Goal: Transaction & Acquisition: Purchase product/service

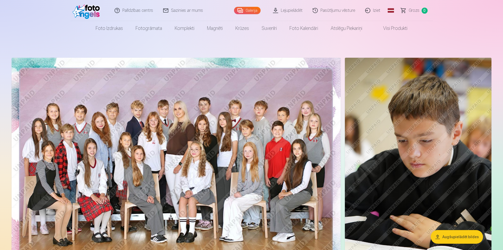
click at [456, 236] on button "Augšupielādēt bildes" at bounding box center [457, 237] width 52 height 14
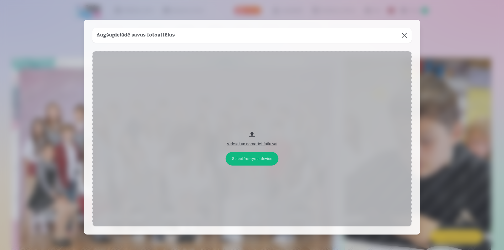
click at [407, 33] on button at bounding box center [404, 35] width 15 height 15
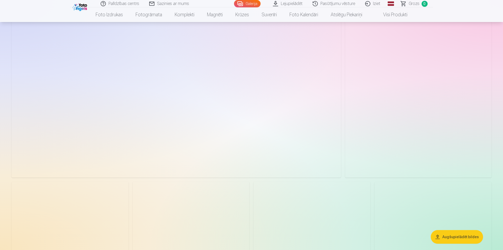
scroll to position [578, 0]
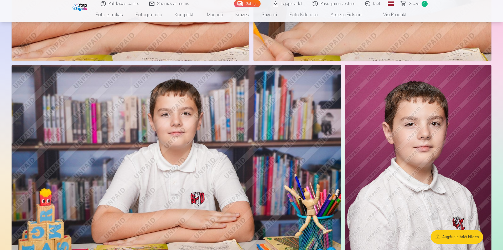
click at [330, 3] on link "Pasūtījumu vēsture" at bounding box center [334, 3] width 53 height 7
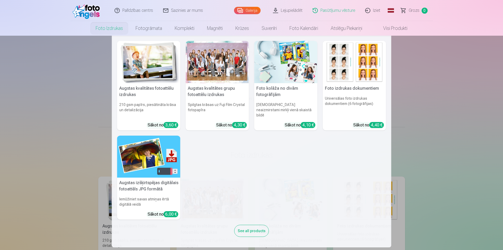
click at [150, 89] on h5 "Augstas kvalitātes fotoattēlu izdrukas" at bounding box center [148, 91] width 63 height 17
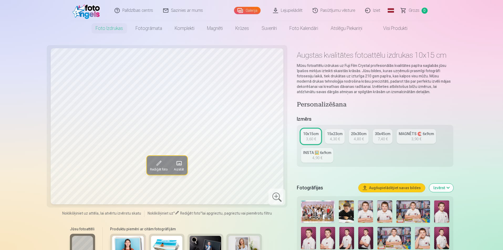
click at [325, 212] on img at bounding box center [318, 212] width 34 height 22
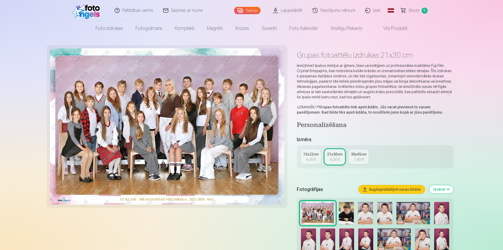
click at [313, 158] on div "4,30 €" at bounding box center [311, 159] width 10 height 5
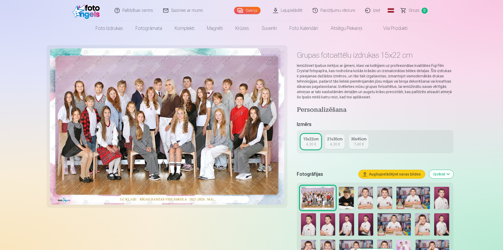
click at [332, 142] on div "4,30 €" at bounding box center [335, 144] width 10 height 5
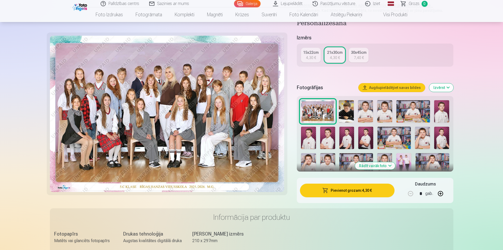
scroll to position [105, 0]
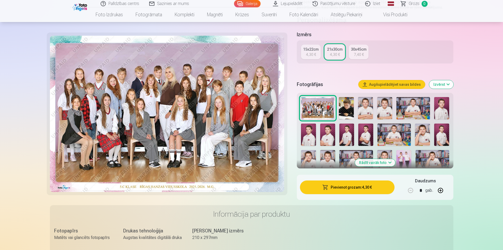
click at [347, 191] on button "Pievienot grozam : 4,30 €" at bounding box center [347, 188] width 94 height 14
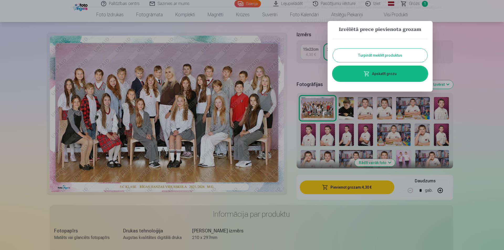
click at [476, 47] on div at bounding box center [252, 125] width 504 height 250
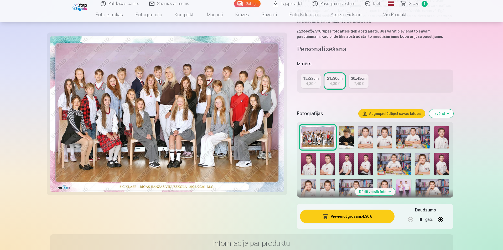
scroll to position [0, 0]
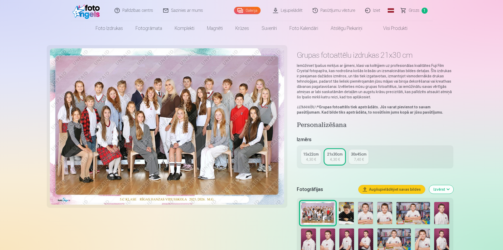
click at [289, 11] on link "Lejupielādēt" at bounding box center [288, 10] width 40 height 21
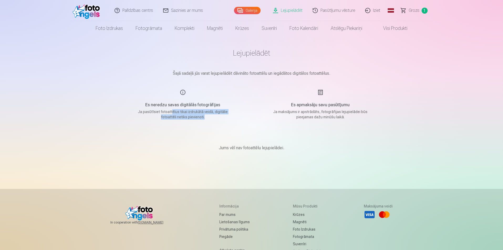
drag, startPoint x: 172, startPoint y: 112, endPoint x: 228, endPoint y: 116, distance: 56.4
click at [228, 116] on p "Ja pasūtīsiet fotoattēlus tikai izdrukātā veidā, digitālie fotoattēli netiks pi…" at bounding box center [183, 114] width 100 height 11
drag, startPoint x: 242, startPoint y: 148, endPoint x: 286, endPoint y: 147, distance: 44.4
click at [286, 147] on div "Jums vēl nav fotoattēlu lejupielādei." at bounding box center [251, 148] width 263 height 32
drag, startPoint x: 217, startPoint y: 72, endPoint x: 328, endPoint y: 74, distance: 110.8
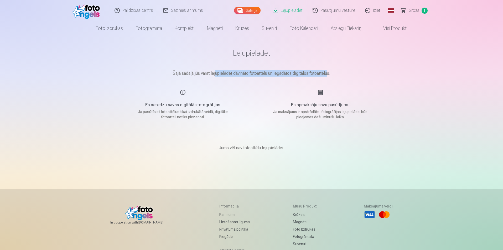
click at [328, 74] on p "Šajā sadaļā jūs varat lejupielādēt dāvināto fotoattēlu un iegādātos digitālos f…" at bounding box center [251, 73] width 263 height 6
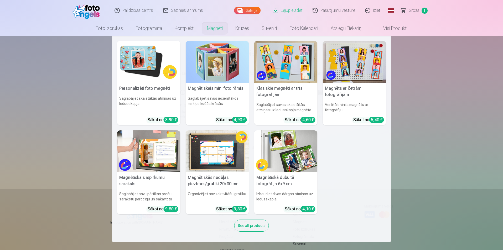
click at [217, 28] on link "Magnēti" at bounding box center [215, 28] width 28 height 15
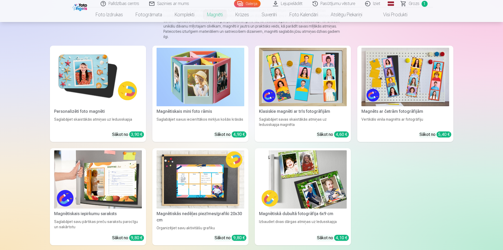
scroll to position [26, 0]
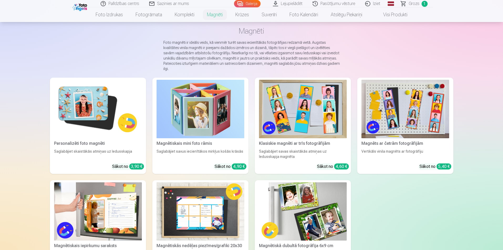
click at [304, 94] on img at bounding box center [303, 109] width 88 height 59
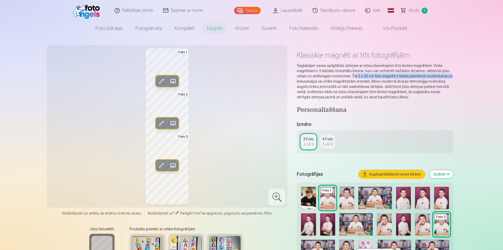
drag, startPoint x: 361, startPoint y: 76, endPoint x: 460, endPoint y: 77, distance: 99.0
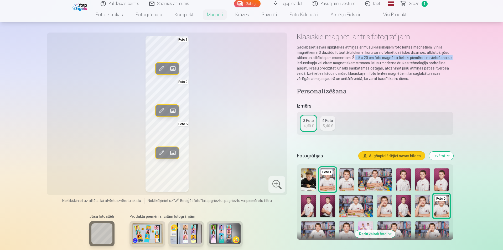
scroll to position [53, 0]
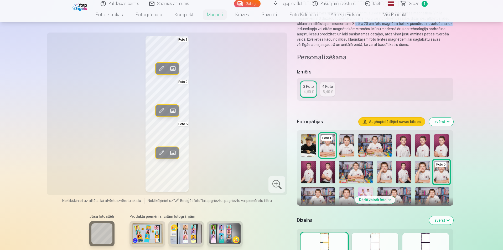
click at [173, 69] on span at bounding box center [173, 68] width 8 height 8
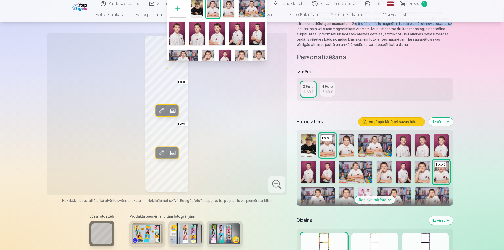
click at [255, 36] on img at bounding box center [257, 34] width 16 height 24
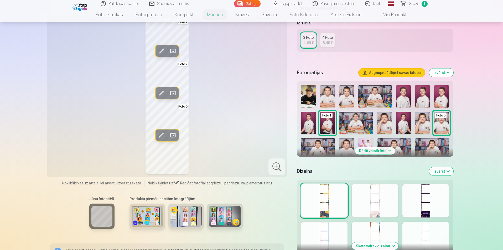
scroll to position [131, 0]
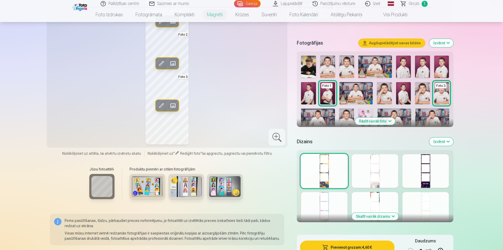
click at [374, 122] on button "Rādīt vairāk foto" at bounding box center [375, 121] width 40 height 7
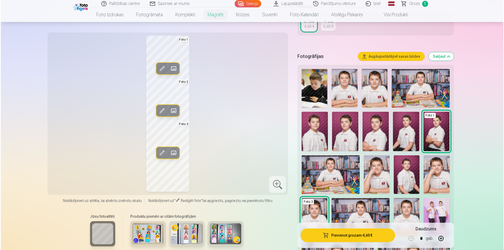
scroll to position [105, 0]
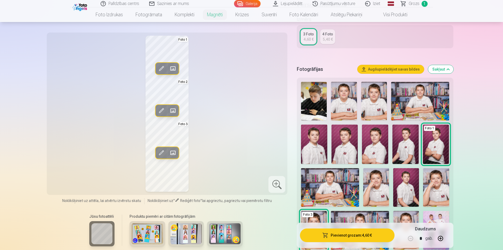
click at [172, 112] on span at bounding box center [173, 111] width 8 height 8
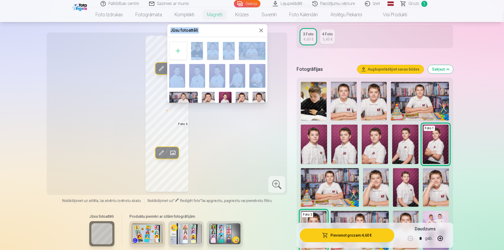
drag, startPoint x: 269, startPoint y: 52, endPoint x: 264, endPoint y: 61, distance: 10.2
click at [262, 77] on body "Palīdzības centrs Sazinies ar mums Galerija Lejupielādēt Pasūtījumu vēsture Izi…" at bounding box center [252, 20] width 504 height 250
click at [284, 48] on div at bounding box center [252, 125] width 504 height 250
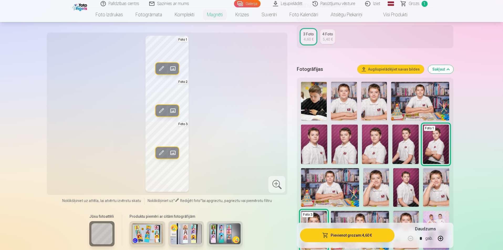
click at [174, 153] on span at bounding box center [173, 153] width 8 height 8
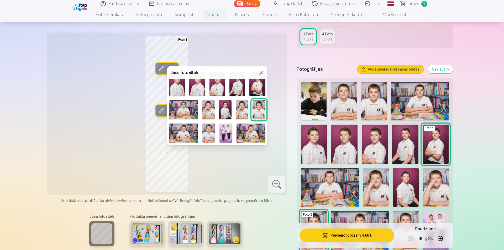
scroll to position [35, 0]
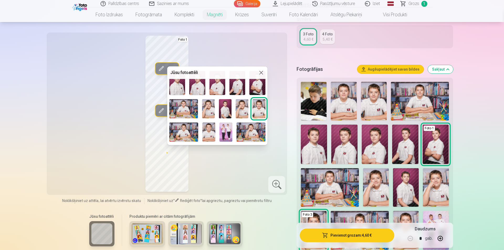
click at [260, 108] on img at bounding box center [259, 108] width 13 height 19
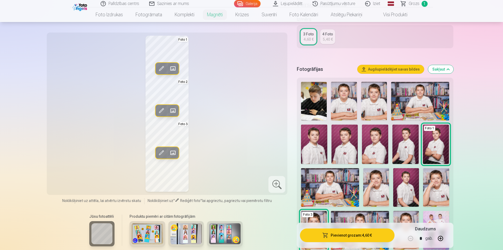
click at [172, 111] on span at bounding box center [173, 111] width 8 height 8
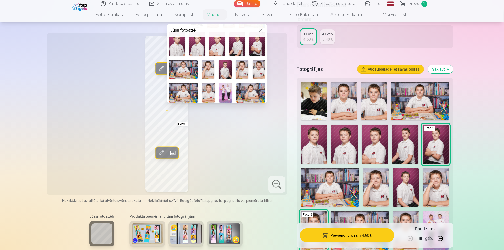
scroll to position [53, 0]
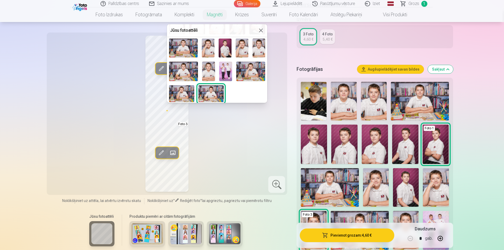
click at [213, 94] on img at bounding box center [211, 93] width 25 height 17
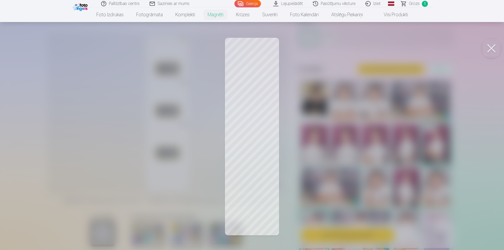
drag, startPoint x: 490, startPoint y: 49, endPoint x: 482, endPoint y: 49, distance: 7.9
click at [490, 49] on button at bounding box center [491, 48] width 21 height 21
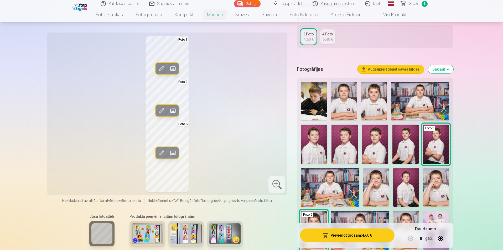
click at [174, 69] on span at bounding box center [173, 68] width 8 height 8
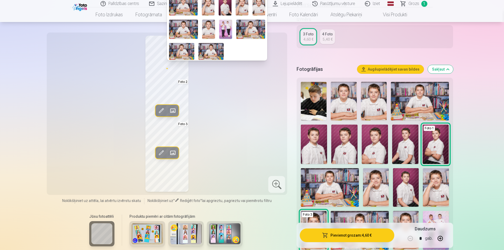
click at [209, 52] on img at bounding box center [211, 51] width 25 height 17
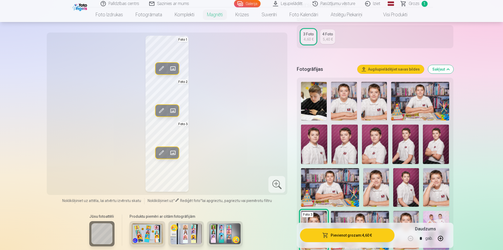
click at [172, 112] on span at bounding box center [173, 111] width 8 height 8
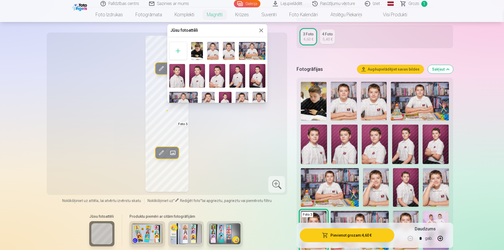
click at [255, 76] on img at bounding box center [257, 76] width 16 height 24
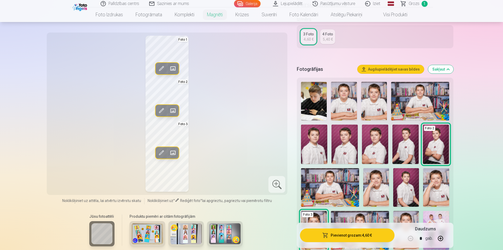
click at [356, 236] on button "Pievienot grozam : 4,60 €" at bounding box center [347, 236] width 94 height 14
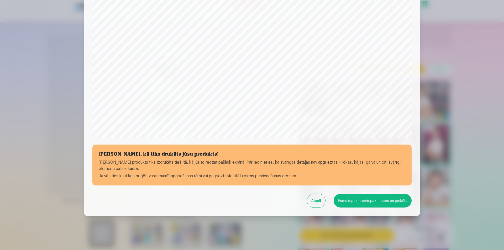
scroll to position [128, 0]
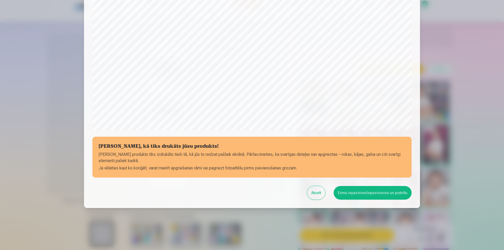
click at [317, 191] on button "Atcelt" at bounding box center [316, 193] width 18 height 14
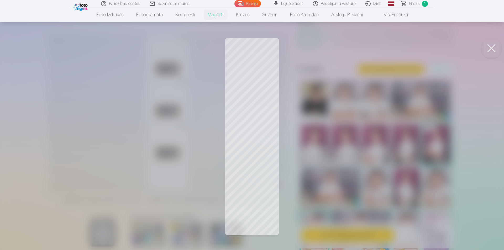
click at [250, 181] on div at bounding box center [252, 125] width 504 height 250
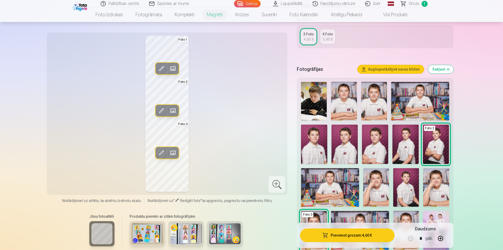
click at [161, 152] on span at bounding box center [161, 153] width 8 height 8
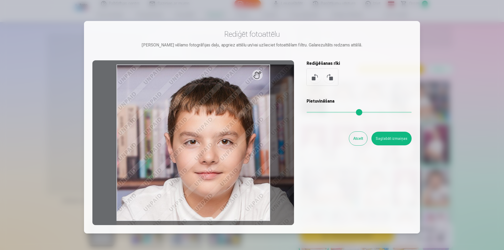
type input "*"
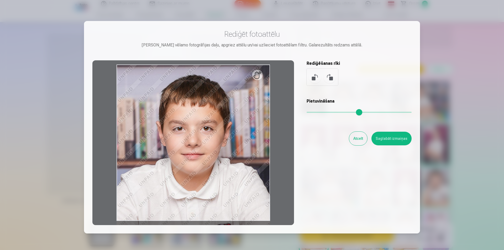
drag, startPoint x: 308, startPoint y: 112, endPoint x: 286, endPoint y: 109, distance: 22.2
click at [307, 112] on input "range" at bounding box center [359, 112] width 105 height 1
click at [390, 140] on button "Saglabāt izmaiņas" at bounding box center [392, 139] width 40 height 14
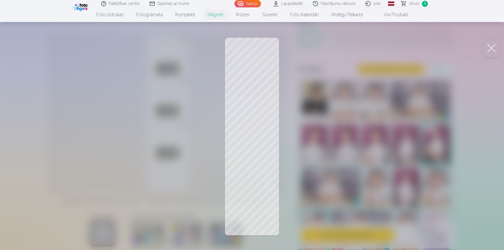
click at [257, 71] on div at bounding box center [252, 125] width 504 height 250
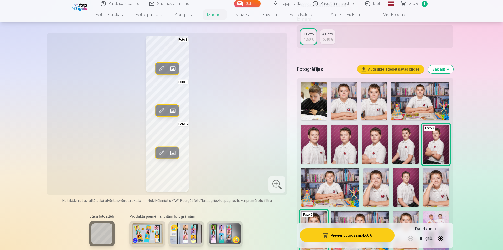
click at [163, 67] on span at bounding box center [161, 68] width 8 height 8
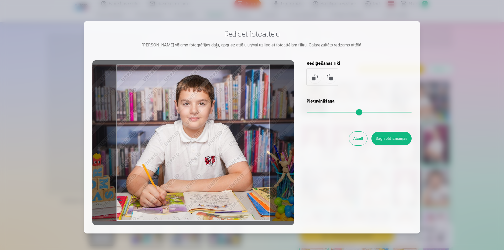
click at [235, 107] on div at bounding box center [193, 142] width 202 height 165
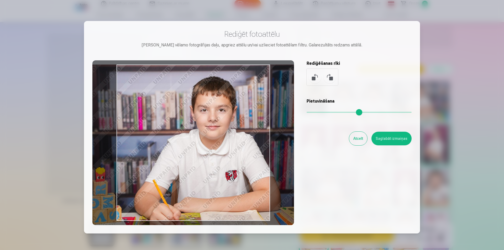
drag, startPoint x: 308, startPoint y: 112, endPoint x: 313, endPoint y: 112, distance: 4.5
click at [313, 112] on input "range" at bounding box center [359, 112] width 105 height 1
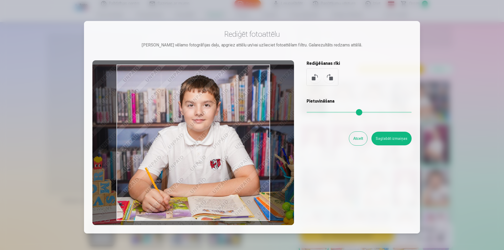
drag, startPoint x: 313, startPoint y: 113, endPoint x: 311, endPoint y: 113, distance: 2.7
click at [311, 113] on input "range" at bounding box center [359, 112] width 105 height 1
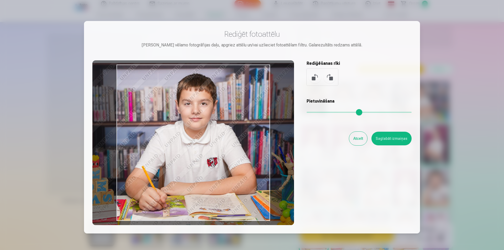
drag, startPoint x: 248, startPoint y: 110, endPoint x: 245, endPoint y: 108, distance: 3.5
click at [245, 108] on div at bounding box center [193, 142] width 202 height 165
type input "****"
click at [386, 139] on button "Saglabāt izmaiņas" at bounding box center [392, 139] width 40 height 14
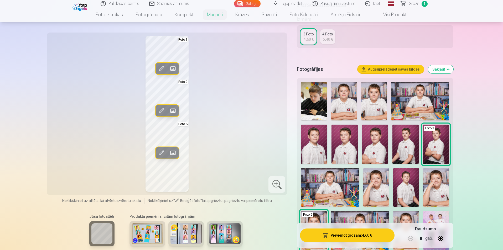
click at [366, 235] on button "Pievienot grozam : 4,60 €" at bounding box center [347, 236] width 94 height 14
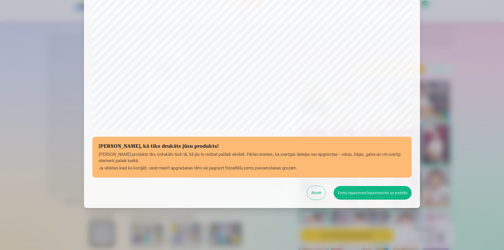
click at [372, 191] on button "Esmu iepazinies/iepazinusies un piekrītu" at bounding box center [373, 193] width 78 height 14
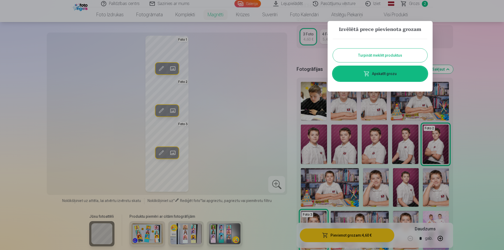
click at [399, 52] on button "Turpināt meklēt produktus" at bounding box center [380, 56] width 95 height 14
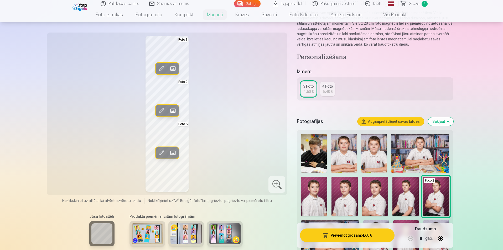
scroll to position [0, 0]
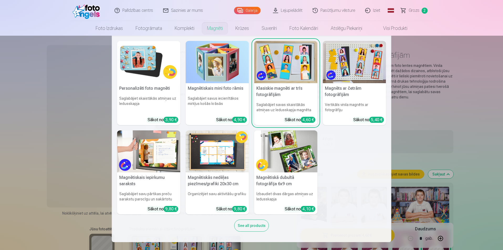
click at [298, 158] on img at bounding box center [285, 152] width 63 height 42
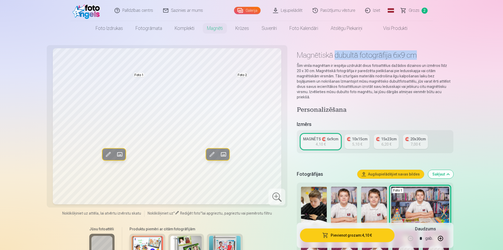
drag, startPoint x: 336, startPoint y: 58, endPoint x: 422, endPoint y: 53, distance: 85.8
click at [422, 53] on h1 "Magnētiskā dubultā fotogrāfija 6x9 cm" at bounding box center [375, 54] width 156 height 9
click at [318, 142] on div "4,10 €" at bounding box center [321, 144] width 10 height 5
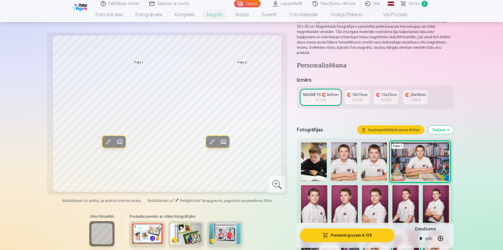
scroll to position [53, 0]
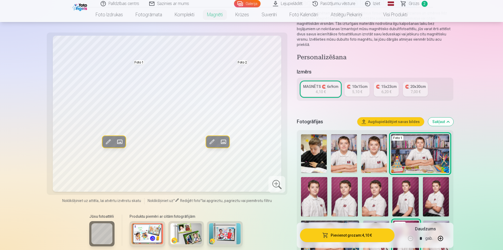
click at [223, 142] on span at bounding box center [223, 142] width 8 height 8
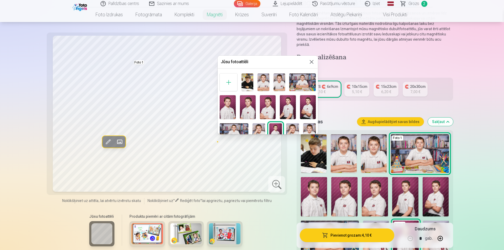
click at [268, 105] on img at bounding box center [268, 107] width 16 height 24
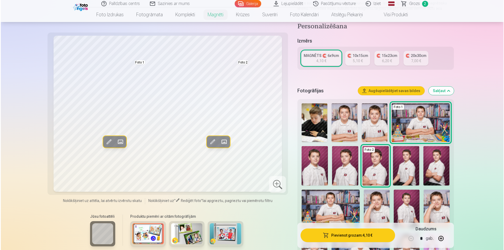
scroll to position [79, 0]
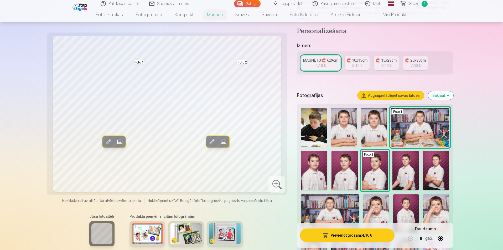
click at [121, 141] on span at bounding box center [120, 142] width 8 height 8
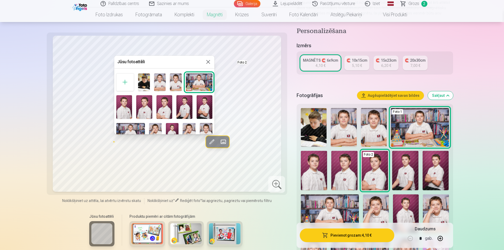
click at [145, 83] on img at bounding box center [144, 83] width 12 height 18
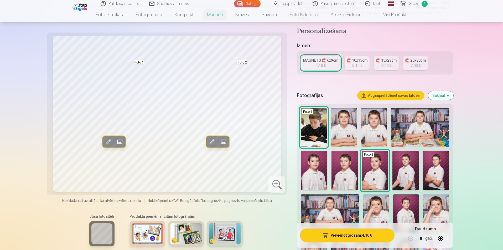
click at [345, 236] on button "Pievienot grozam : 4,10 €" at bounding box center [347, 236] width 94 height 14
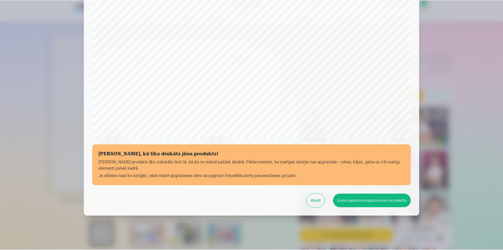
scroll to position [128, 0]
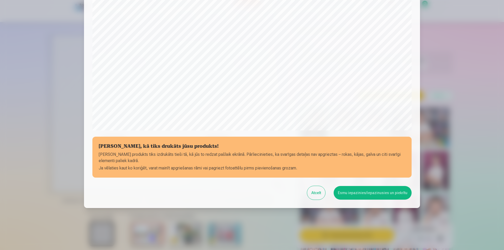
click at [319, 196] on button "Atcelt" at bounding box center [316, 193] width 18 height 14
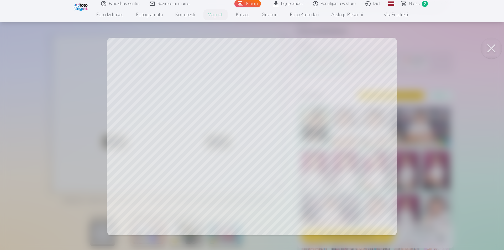
click at [492, 48] on button at bounding box center [491, 48] width 21 height 21
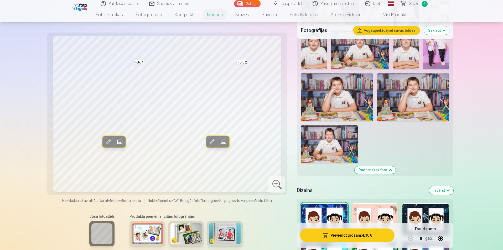
scroll to position [289, 0]
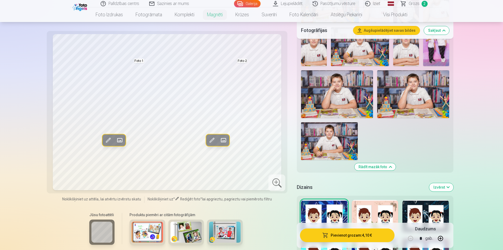
click at [237, 234] on img at bounding box center [225, 232] width 32 height 21
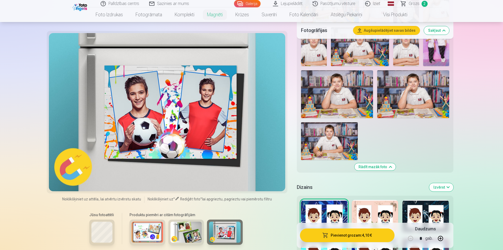
click at [195, 232] on img at bounding box center [186, 232] width 32 height 21
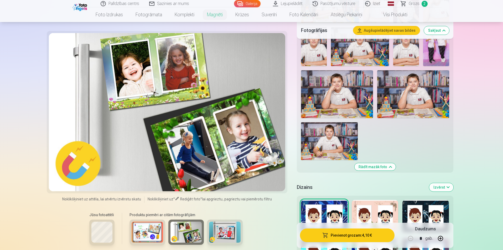
click at [151, 228] on img at bounding box center [148, 232] width 32 height 21
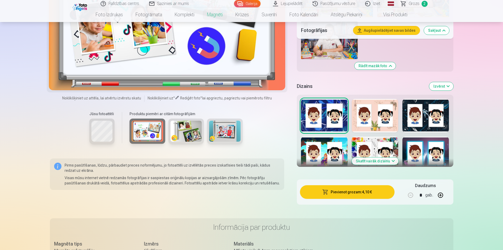
scroll to position [394, 0]
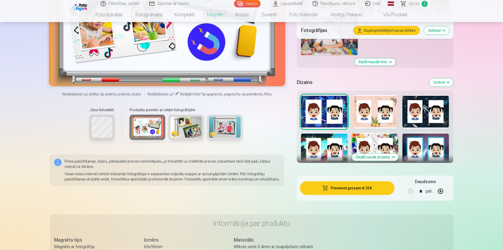
click at [227, 127] on img at bounding box center [225, 127] width 32 height 21
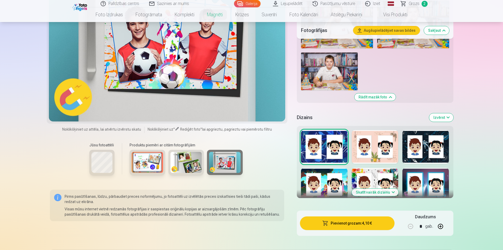
scroll to position [315, 0]
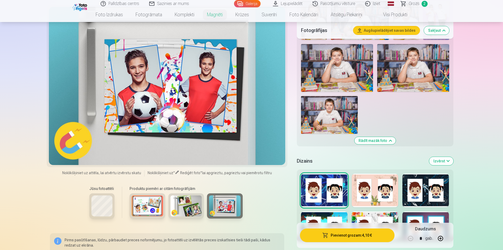
click at [195, 202] on img at bounding box center [186, 206] width 32 height 21
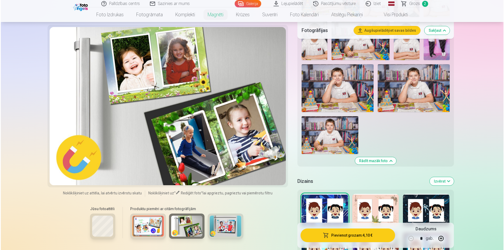
scroll to position [289, 0]
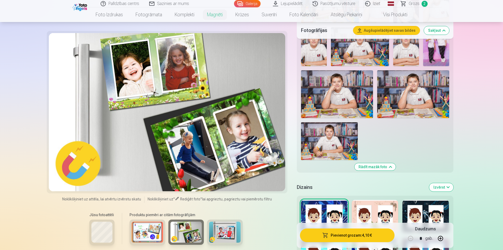
click at [143, 227] on img at bounding box center [148, 232] width 32 height 21
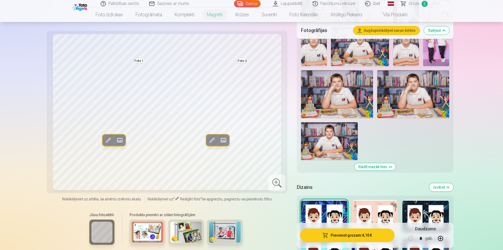
click at [348, 236] on button "Pievienot grozam : 4,10 €" at bounding box center [347, 236] width 94 height 14
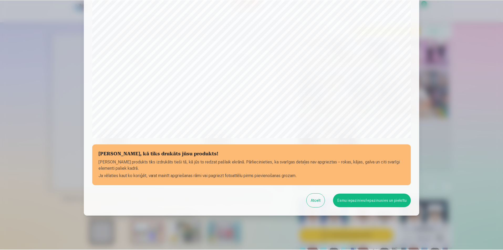
scroll to position [128, 0]
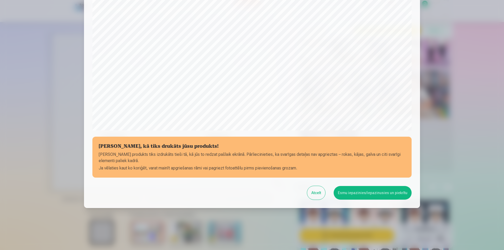
click at [322, 196] on button "Atcelt" at bounding box center [316, 193] width 18 height 14
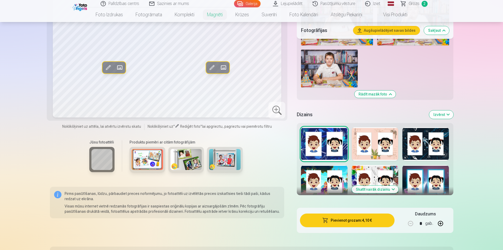
scroll to position [368, 0]
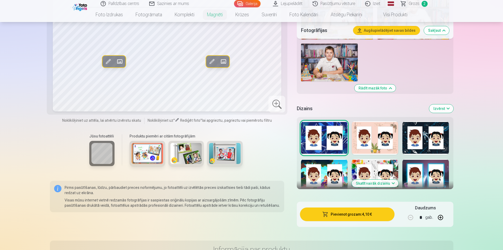
click at [388, 180] on button "Skatīt vairāk dizainu" at bounding box center [375, 183] width 47 height 7
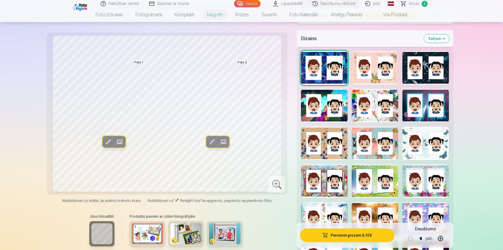
scroll to position [473, 0]
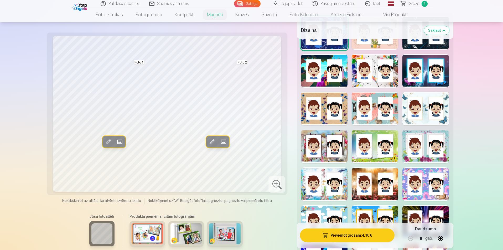
click at [343, 190] on div at bounding box center [324, 185] width 46 height 34
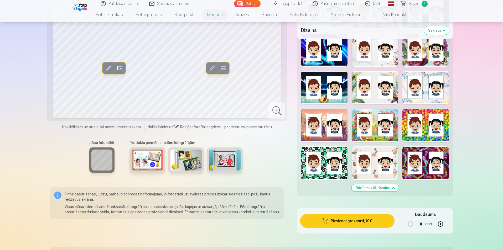
scroll to position [709, 0]
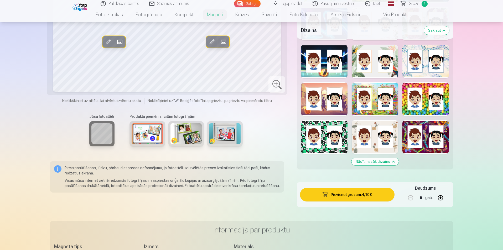
click at [324, 145] on div at bounding box center [324, 137] width 46 height 34
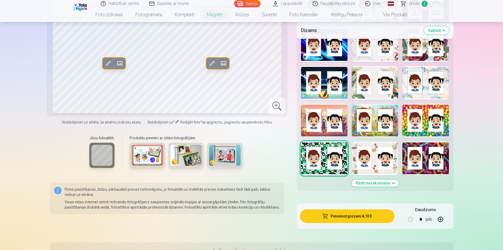
scroll to position [630, 0]
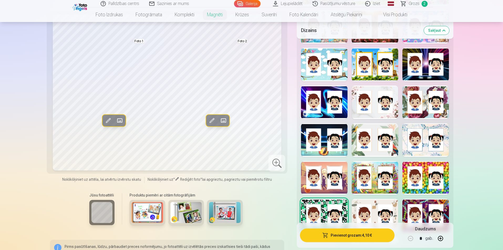
click at [325, 110] on div at bounding box center [324, 103] width 46 height 34
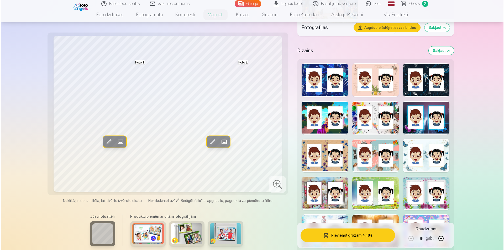
scroll to position [315, 0]
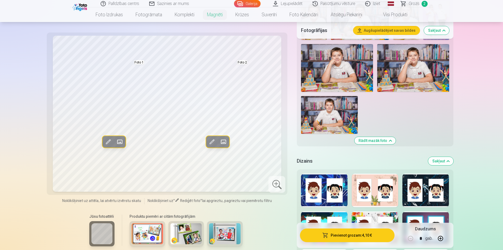
click at [425, 174] on div at bounding box center [425, 191] width 46 height 34
click at [358, 237] on button "Pievienot grozam : 4,10 €" at bounding box center [347, 236] width 94 height 14
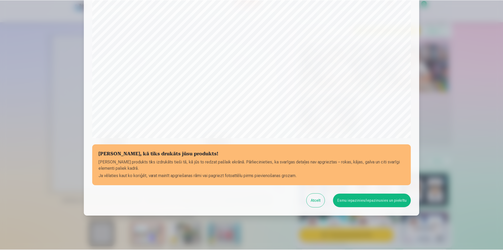
scroll to position [128, 0]
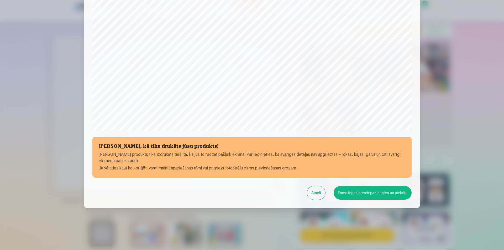
click at [373, 192] on button "Esmu iepazinies/iepazinusies un piekrītu" at bounding box center [373, 193] width 78 height 14
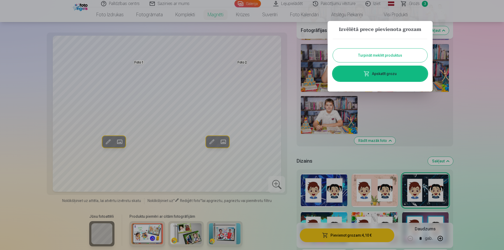
click at [382, 56] on button "Turpināt meklēt produktus" at bounding box center [380, 56] width 95 height 14
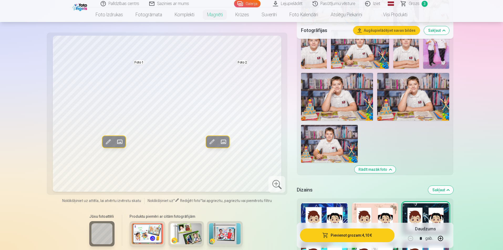
scroll to position [184, 0]
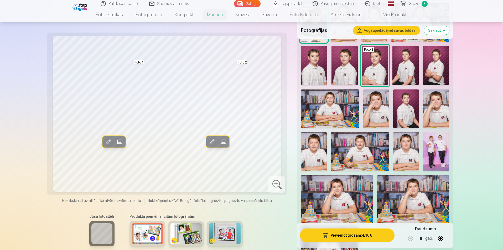
click at [411, 4] on span "Grozs" at bounding box center [414, 4] width 11 height 6
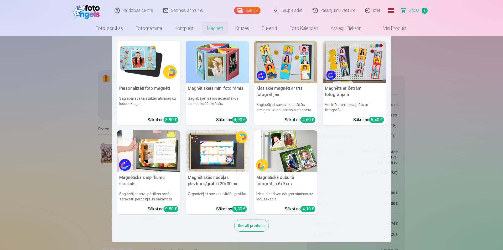
click at [213, 27] on link "Magnēti" at bounding box center [215, 28] width 28 height 15
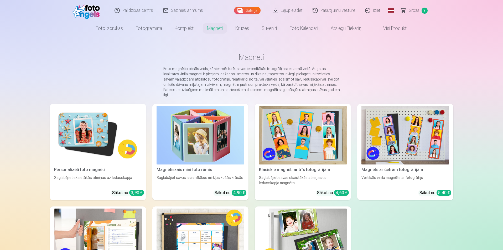
click at [95, 126] on img at bounding box center [98, 135] width 88 height 59
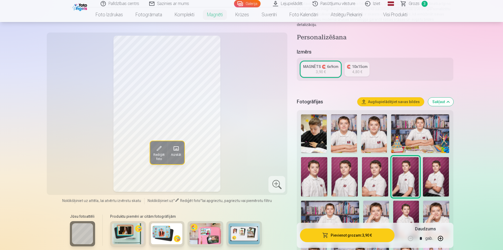
scroll to position [79, 0]
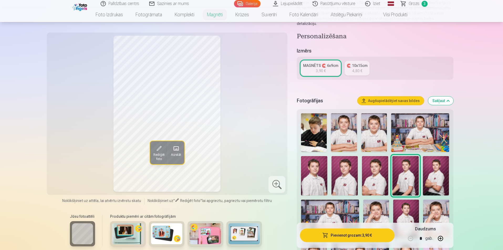
click at [179, 155] on span "Aizstāt" at bounding box center [176, 155] width 10 height 4
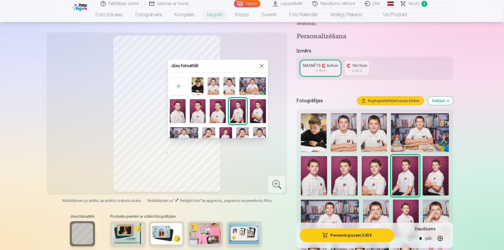
click at [218, 111] on img at bounding box center [218, 111] width 16 height 24
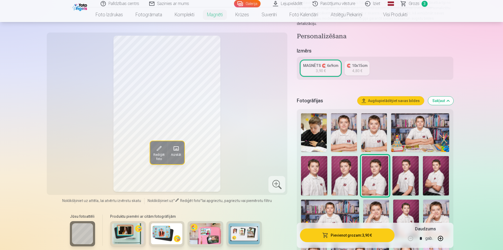
click at [238, 108] on div "Rediģēt foto Aizstāt" at bounding box center [167, 114] width 235 height 156
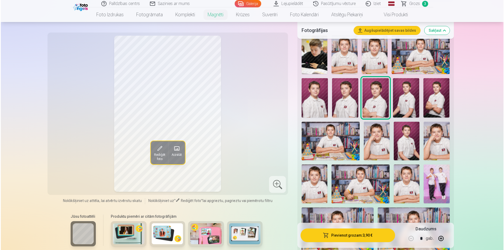
scroll to position [158, 0]
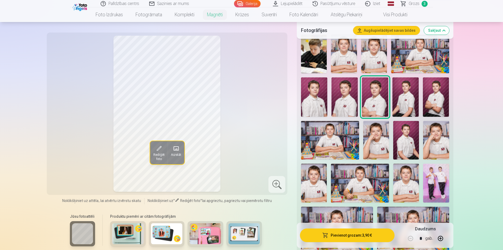
click at [358, 237] on button "Pievienot grozam : 3,90 €" at bounding box center [347, 236] width 94 height 14
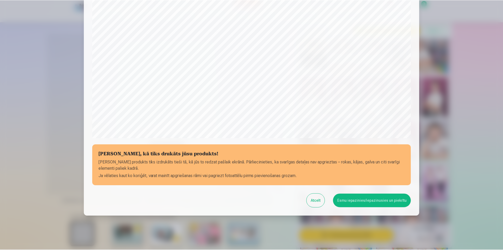
scroll to position [128, 0]
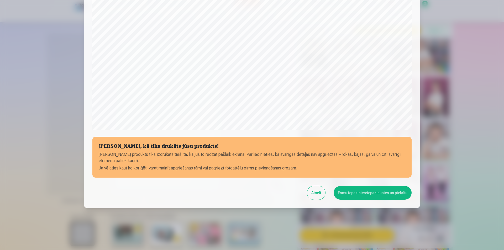
click at [381, 193] on button "Esmu iepazinies/iepazinusies un piekrītu" at bounding box center [373, 193] width 78 height 14
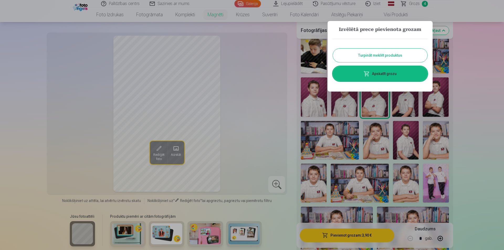
click at [395, 55] on button "Turpināt meklēt produktus" at bounding box center [380, 56] width 95 height 14
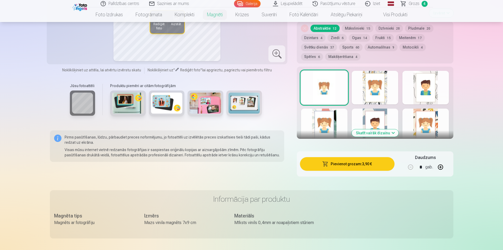
scroll to position [473, 0]
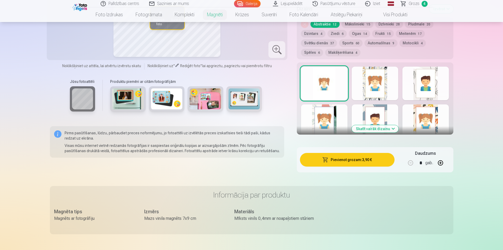
click at [373, 125] on button "Skatīt vairāk dizainu" at bounding box center [375, 128] width 47 height 7
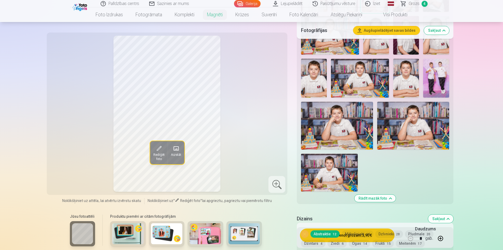
scroll to position [131, 0]
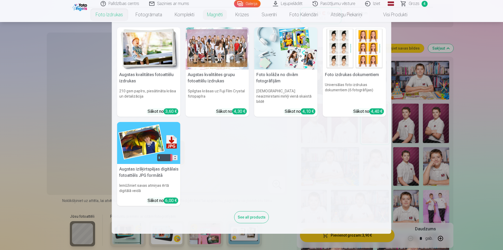
click at [99, 16] on link "Foto izdrukas" at bounding box center [109, 14] width 40 height 15
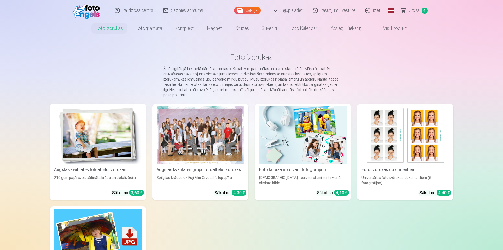
click at [112, 125] on img at bounding box center [98, 135] width 88 height 59
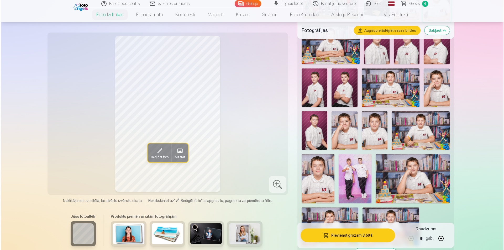
scroll to position [263, 0]
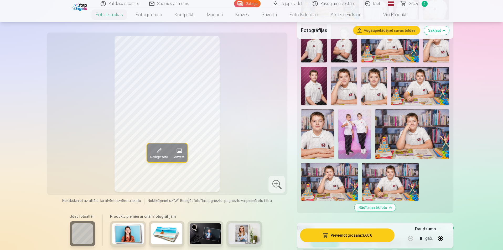
click at [352, 114] on img at bounding box center [354, 134] width 33 height 49
click at [357, 237] on button "Pievienot grozam : 3,60 €" at bounding box center [347, 236] width 94 height 14
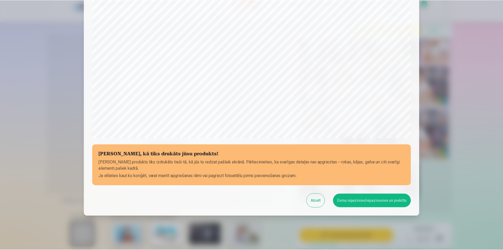
scroll to position [128, 0]
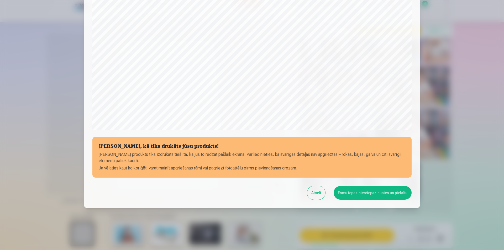
click at [325, 195] on button "Atcelt" at bounding box center [316, 193] width 18 height 14
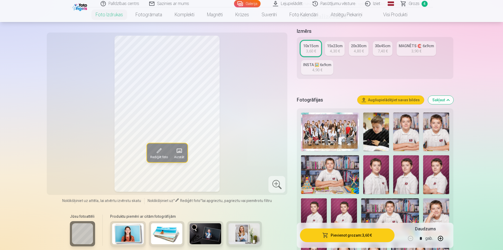
scroll to position [79, 0]
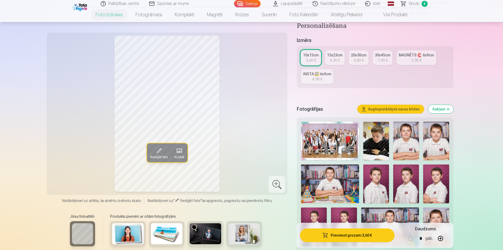
click at [322, 78] on link "INSTA 🖼️ 6x9cm 4,90 €" at bounding box center [317, 76] width 32 height 15
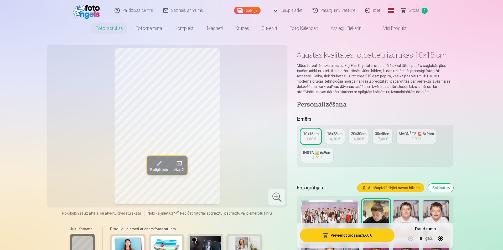
click at [313, 138] on div "3,60 €" at bounding box center [311, 139] width 10 height 5
click at [180, 168] on span "Aizstāt" at bounding box center [179, 170] width 10 height 4
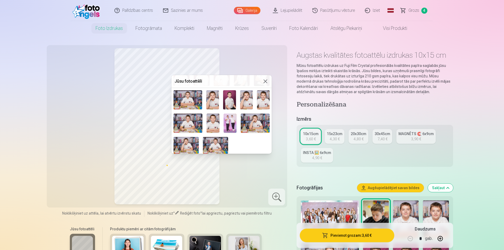
scroll to position [53, 0]
click at [231, 124] on img at bounding box center [230, 122] width 13 height 19
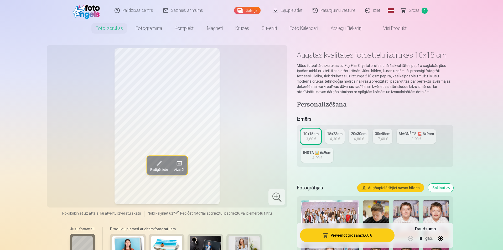
click at [352, 238] on button "Pievienot grozam : 3,60 €" at bounding box center [347, 236] width 94 height 14
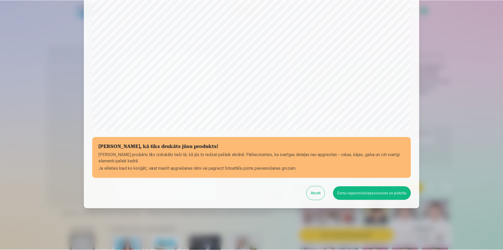
scroll to position [128, 0]
click at [374, 195] on button "Esmu iepazinies/iepazinusies un piekrītu" at bounding box center [373, 193] width 78 height 14
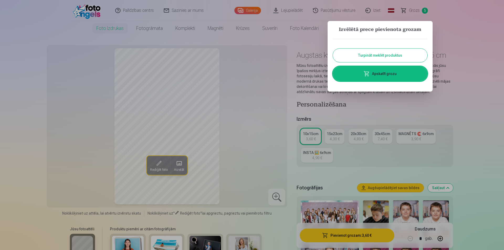
click at [389, 72] on link "Apskatīt grozu" at bounding box center [380, 73] width 95 height 15
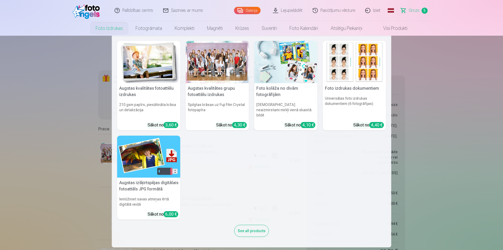
click at [159, 86] on h5 "Augstas kvalitātes fotoattēlu izdrukas" at bounding box center [148, 91] width 63 height 17
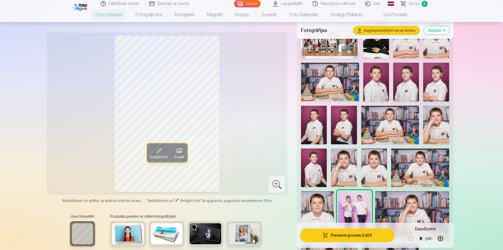
scroll to position [184, 0]
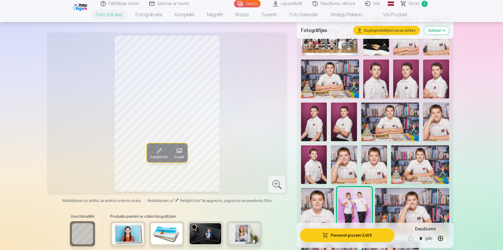
click at [441, 76] on img at bounding box center [436, 79] width 26 height 39
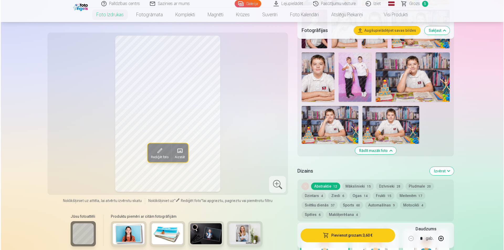
scroll to position [289, 0]
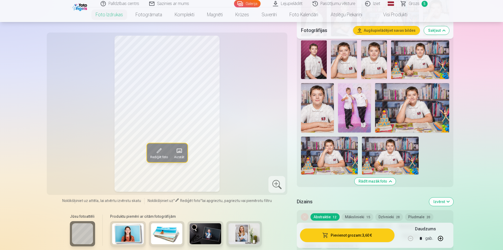
click at [440, 240] on button "button" at bounding box center [440, 238] width 13 height 13
type input "*"
click at [355, 237] on button "Pievienot grozam : 7,20 €" at bounding box center [347, 236] width 94 height 14
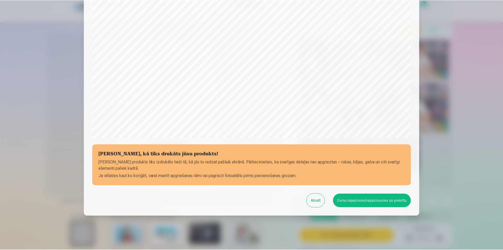
scroll to position [128, 0]
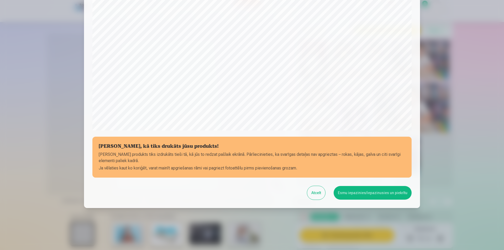
click at [373, 194] on button "Esmu iepazinies/iepazinusies un piekrītu" at bounding box center [373, 193] width 78 height 14
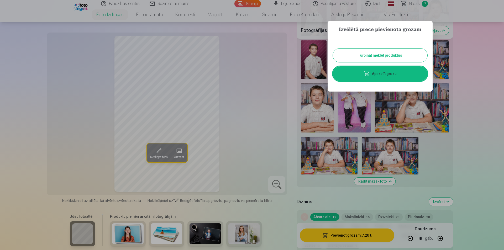
click at [391, 75] on link "Apskatīt grozu" at bounding box center [380, 73] width 95 height 15
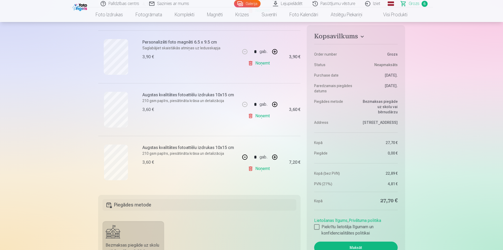
scroll to position [263, 0]
click at [262, 168] on link "Noņemt" at bounding box center [260, 168] width 24 height 11
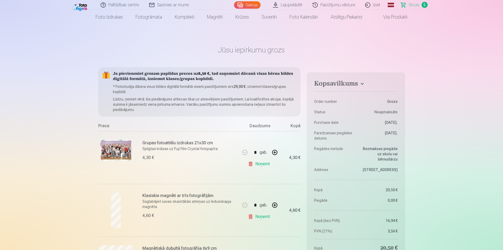
scroll to position [0, 0]
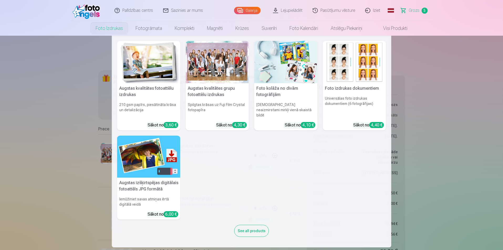
click at [148, 179] on h5 "Augstas izšķirtspējas digitālais fotoattēls JPG formātā" at bounding box center [148, 186] width 63 height 17
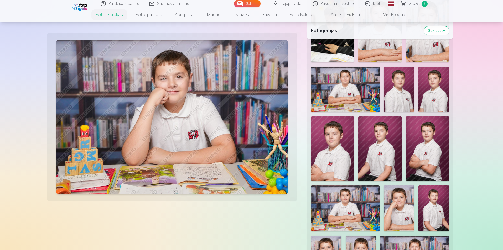
scroll to position [158, 0]
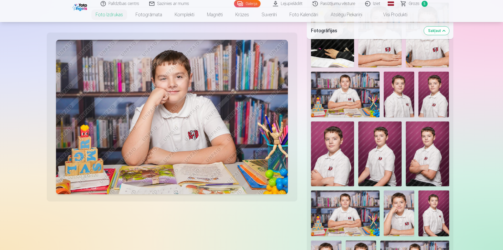
click at [402, 14] on link "Visi produkti" at bounding box center [390, 14] width 45 height 15
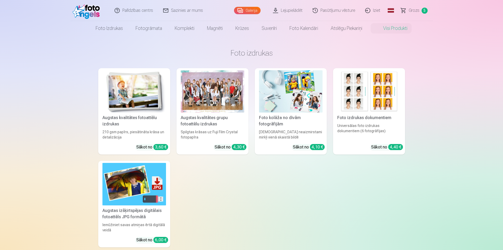
click at [373, 118] on div "Foto izdrukas dokumentiem" at bounding box center [369, 118] width 68 height 6
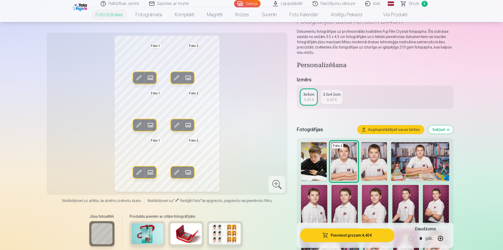
scroll to position [53, 0]
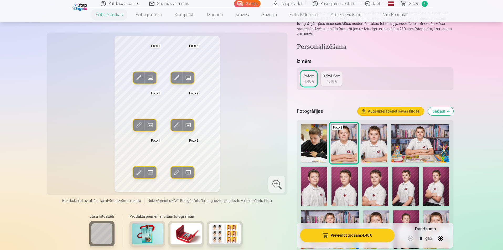
click at [189, 79] on span at bounding box center [188, 78] width 8 height 8
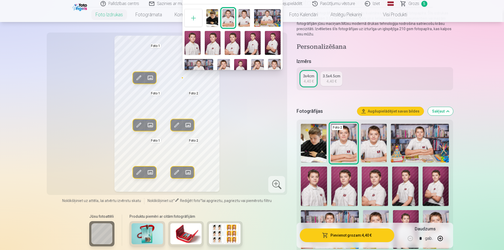
click at [377, 183] on div at bounding box center [252, 125] width 504 height 250
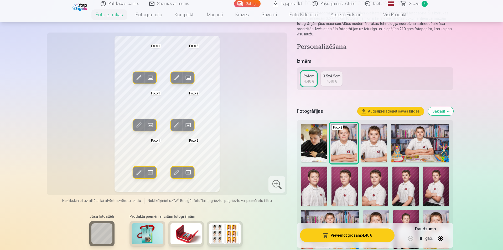
click at [188, 78] on span at bounding box center [188, 78] width 8 height 8
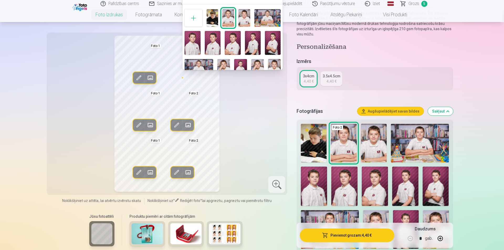
click at [231, 46] on img at bounding box center [233, 43] width 16 height 24
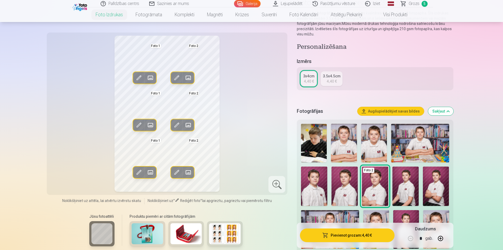
click at [241, 67] on div "Rediģēt foto Aizstāt Foto 1 Rediģēt foto Aizstāt Foto 2 Rediģēt foto Aizstāt Fo…" at bounding box center [167, 114] width 235 height 156
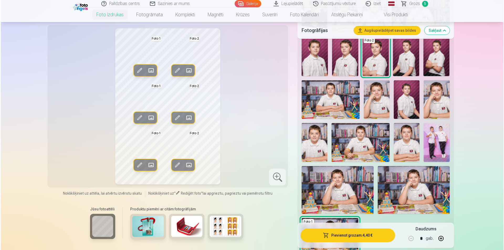
scroll to position [184, 0]
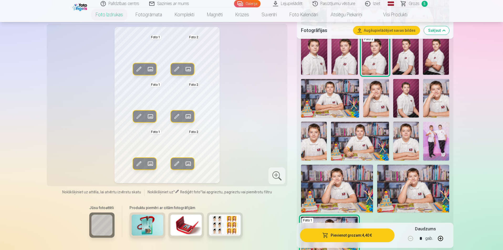
click at [151, 69] on span at bounding box center [150, 69] width 8 height 8
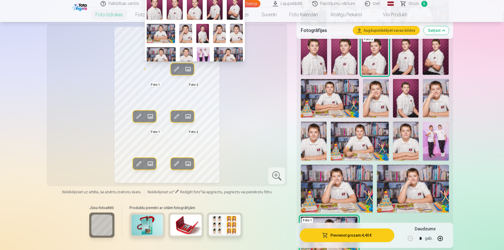
scroll to position [21, 0]
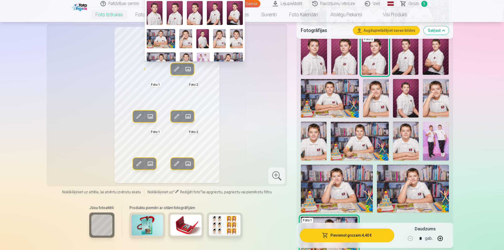
click at [236, 36] on img at bounding box center [236, 38] width 13 height 19
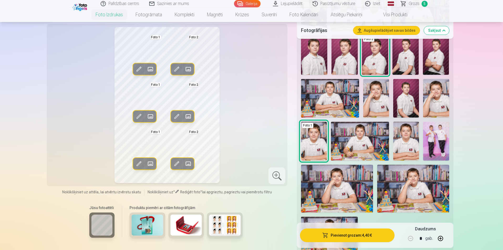
click at [356, 235] on button "Pievienot grozam : 4,40 €" at bounding box center [347, 236] width 94 height 14
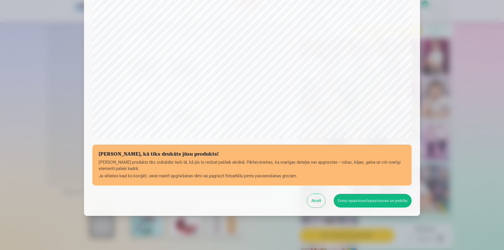
scroll to position [128, 0]
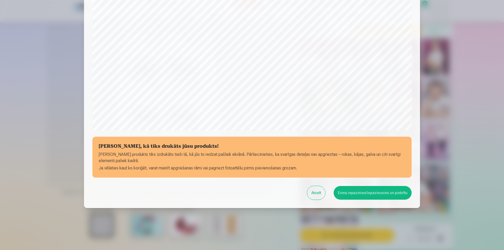
click at [317, 194] on button "Atcelt" at bounding box center [316, 193] width 18 height 14
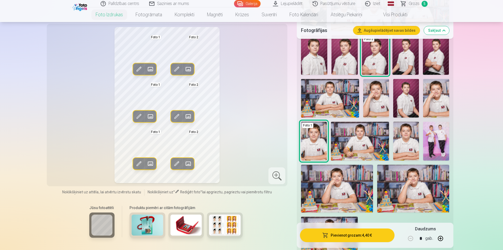
click at [139, 163] on span at bounding box center [138, 164] width 8 height 8
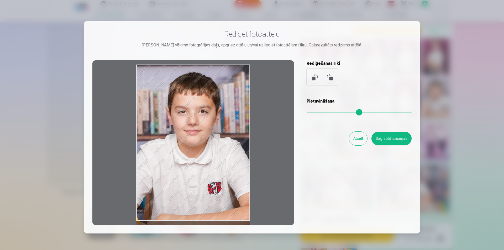
drag, startPoint x: 201, startPoint y: 124, endPoint x: 205, endPoint y: 136, distance: 12.7
click at [205, 136] on div at bounding box center [193, 142] width 202 height 165
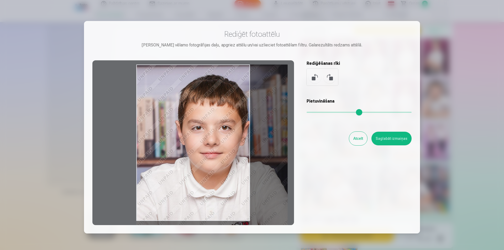
drag, startPoint x: 311, startPoint y: 111, endPoint x: 320, endPoint y: 111, distance: 8.4
click at [320, 112] on input "range" at bounding box center [359, 112] width 105 height 1
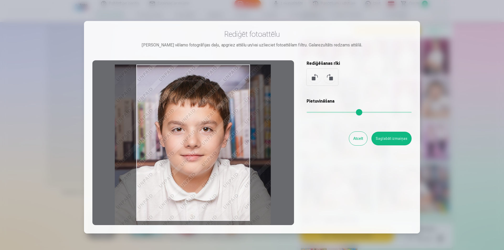
drag, startPoint x: 213, startPoint y: 142, endPoint x: 188, endPoint y: 149, distance: 26.1
click at [188, 149] on div at bounding box center [193, 142] width 202 height 165
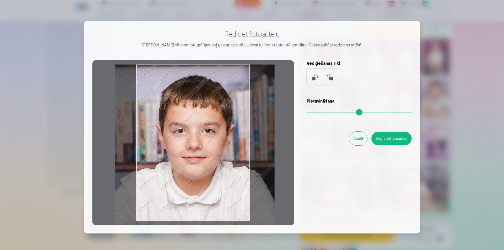
click at [321, 113] on input "range" at bounding box center [359, 112] width 105 height 1
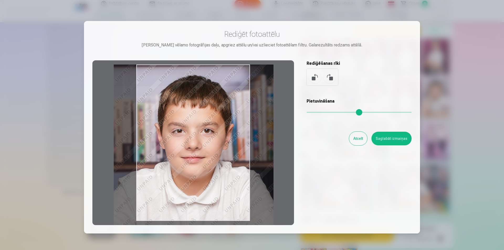
click at [226, 154] on div at bounding box center [193, 142] width 202 height 165
type input "****"
click at [389, 137] on button "Saglabāt izmaiņas" at bounding box center [392, 139] width 40 height 14
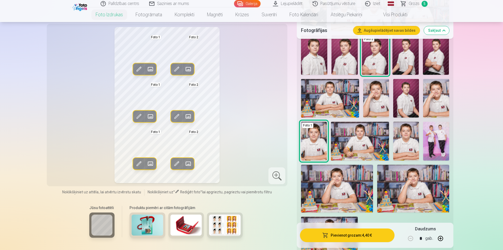
click at [177, 167] on span at bounding box center [177, 164] width 8 height 8
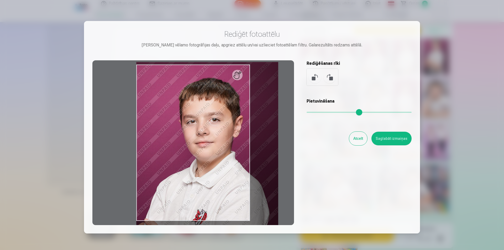
drag, startPoint x: 310, startPoint y: 113, endPoint x: 317, endPoint y: 111, distance: 7.1
type input "****"
click at [317, 112] on input "range" at bounding box center [359, 112] width 105 height 1
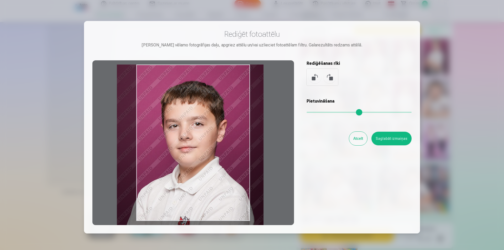
drag, startPoint x: 210, startPoint y: 168, endPoint x: 191, endPoint y: 185, distance: 25.9
click at [191, 185] on div at bounding box center [193, 142] width 202 height 165
click at [386, 137] on button "Saglabāt izmaiņas" at bounding box center [392, 139] width 40 height 14
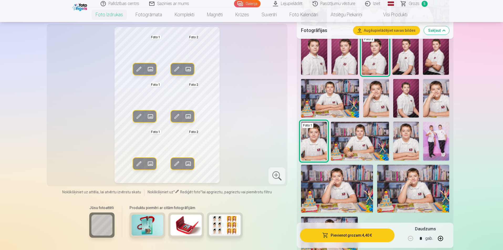
click at [139, 67] on span at bounding box center [138, 69] width 8 height 8
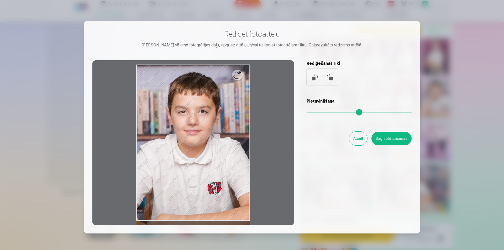
drag, startPoint x: 356, startPoint y: 139, endPoint x: 340, endPoint y: 134, distance: 16.9
click at [356, 139] on button "Atcelt" at bounding box center [358, 139] width 18 height 14
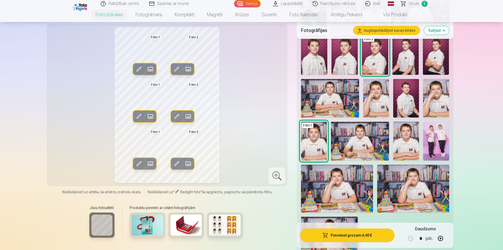
click at [152, 70] on span at bounding box center [150, 69] width 8 height 8
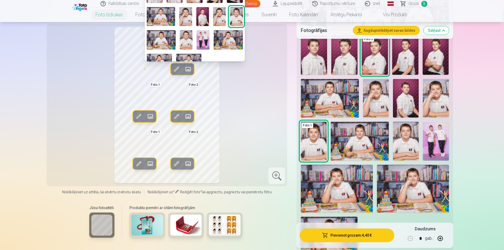
scroll to position [53, 0]
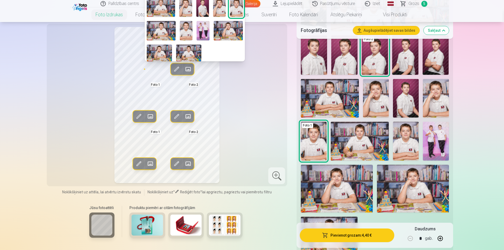
click at [163, 30] on img at bounding box center [161, 30] width 29 height 19
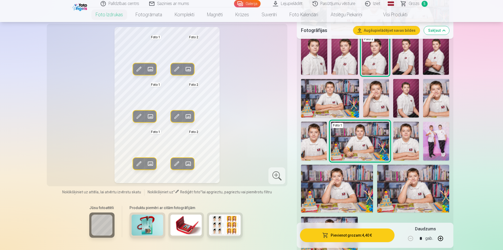
click at [137, 69] on span at bounding box center [138, 69] width 8 height 8
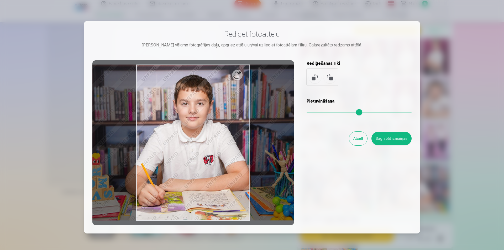
click at [314, 77] on button at bounding box center [315, 77] width 13 height 13
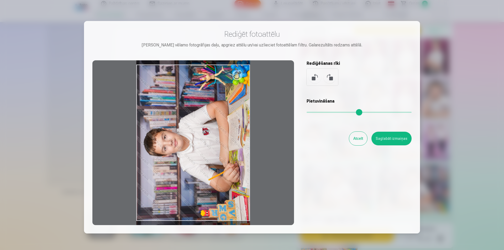
click at [398, 140] on button "Saglabāt izmaiņas" at bounding box center [392, 139] width 40 height 14
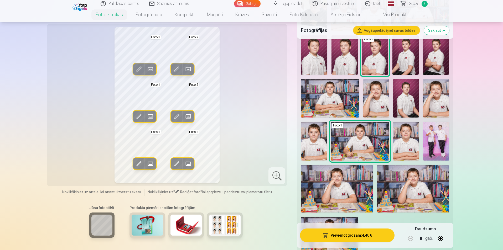
click at [138, 117] on span at bounding box center [138, 116] width 8 height 8
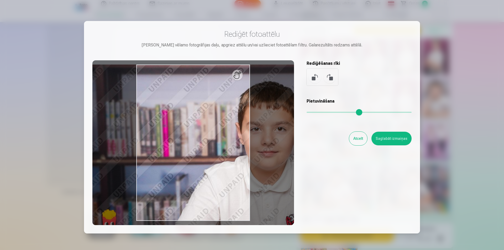
drag, startPoint x: 311, startPoint y: 111, endPoint x: 322, endPoint y: 111, distance: 11.3
type input "****"
click at [322, 112] on input "range" at bounding box center [359, 112] width 105 height 1
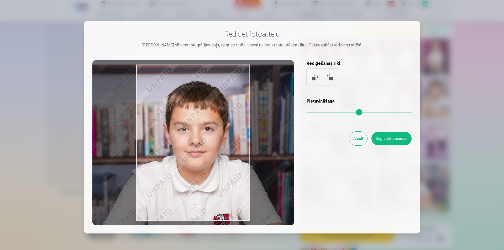
drag, startPoint x: 202, startPoint y: 125, endPoint x: 129, endPoint y: 132, distance: 73.4
click at [129, 132] on div at bounding box center [193, 142] width 202 height 165
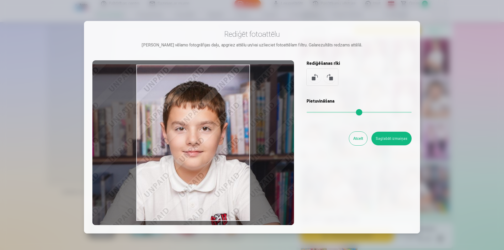
drag, startPoint x: 232, startPoint y: 156, endPoint x: 230, endPoint y: 156, distance: 2.6
click at [230, 156] on div at bounding box center [193, 142] width 202 height 165
click at [393, 138] on button "Saglabāt izmaiņas" at bounding box center [392, 139] width 40 height 14
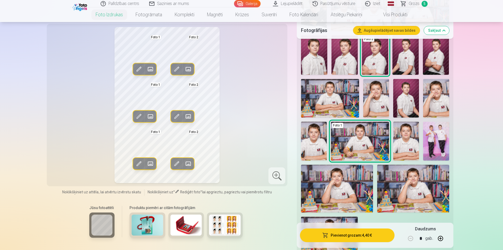
click at [139, 164] on span at bounding box center [138, 164] width 8 height 8
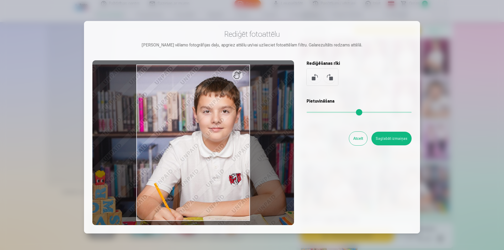
drag, startPoint x: 311, startPoint y: 112, endPoint x: 314, endPoint y: 112, distance: 2.9
click at [314, 112] on input "range" at bounding box center [359, 112] width 105 height 1
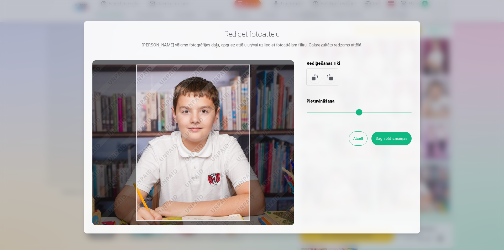
drag, startPoint x: 201, startPoint y: 150, endPoint x: 180, endPoint y: 157, distance: 21.9
click at [180, 157] on div at bounding box center [193, 142] width 202 height 165
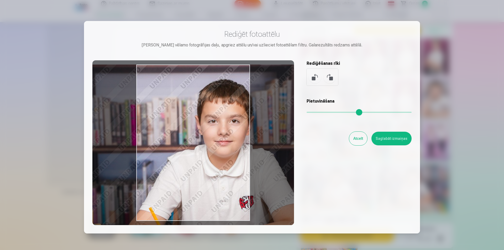
drag, startPoint x: 315, startPoint y: 113, endPoint x: 319, endPoint y: 114, distance: 3.5
click at [319, 113] on input "range" at bounding box center [359, 112] width 105 height 1
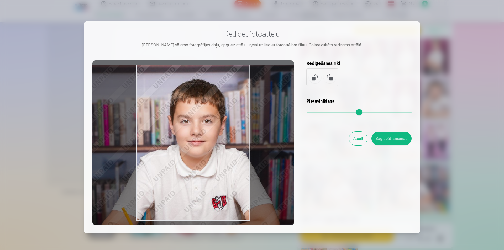
drag, startPoint x: 217, startPoint y: 153, endPoint x: 188, endPoint y: 169, distance: 33.1
click at [188, 169] on div at bounding box center [193, 142] width 202 height 165
type input "****"
click at [397, 141] on button "Saglabāt izmaiņas" at bounding box center [392, 139] width 40 height 14
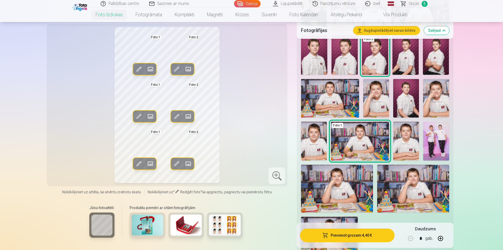
click at [349, 237] on button "Pievienot grozam : 4,40 €" at bounding box center [347, 236] width 94 height 14
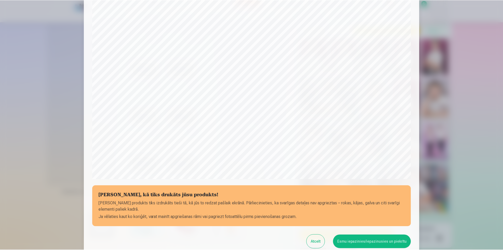
scroll to position [128, 0]
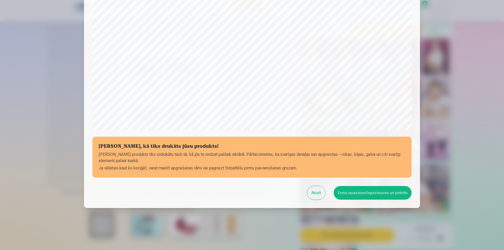
click at [370, 193] on button "Esmu iepazinies/iepazinusies un piekrītu" at bounding box center [373, 193] width 78 height 14
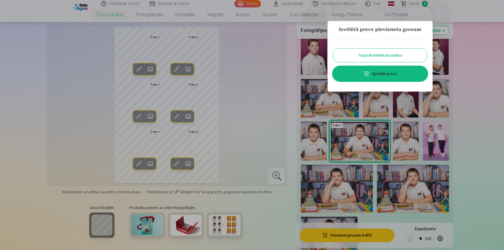
click at [388, 73] on link "Apskatīt grozu" at bounding box center [380, 73] width 95 height 15
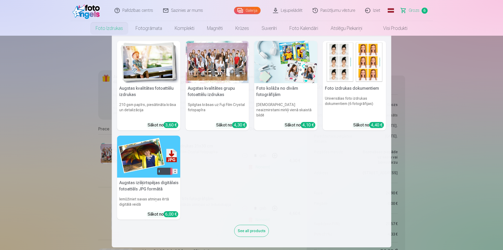
click at [110, 29] on link "Foto izdrukas" at bounding box center [109, 28] width 40 height 15
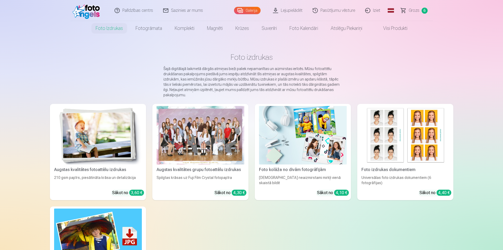
click at [115, 131] on img at bounding box center [98, 135] width 88 height 59
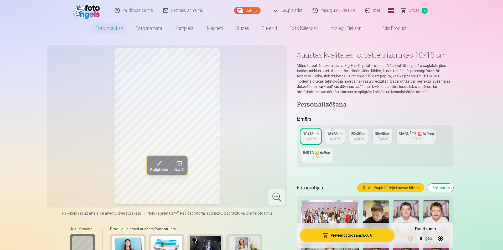
click at [336, 142] on div "4,30 €" at bounding box center [335, 139] width 10 height 5
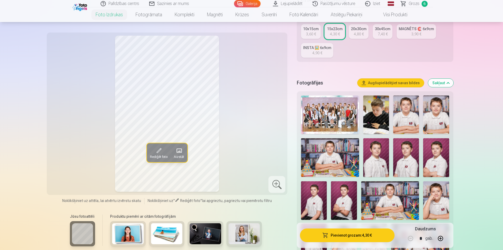
scroll to position [131, 0]
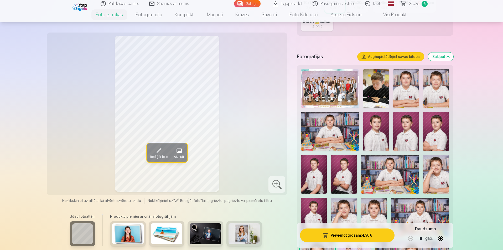
click at [347, 176] on img at bounding box center [344, 174] width 26 height 39
click at [433, 136] on img at bounding box center [436, 131] width 26 height 39
click at [337, 183] on img at bounding box center [344, 174] width 26 height 39
click at [435, 133] on img at bounding box center [436, 131] width 26 height 39
click at [348, 175] on img at bounding box center [344, 174] width 26 height 39
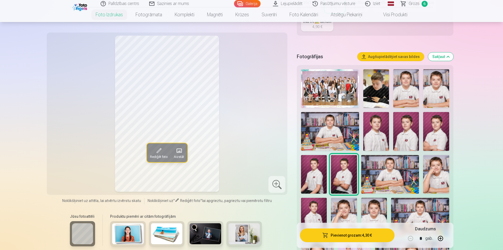
click at [435, 131] on img at bounding box center [436, 131] width 26 height 39
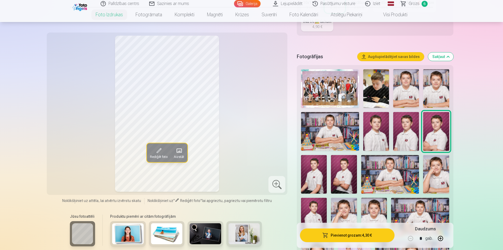
click at [347, 171] on img at bounding box center [344, 174] width 26 height 39
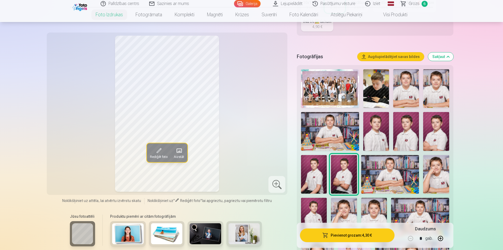
click at [156, 154] on span at bounding box center [158, 151] width 8 height 8
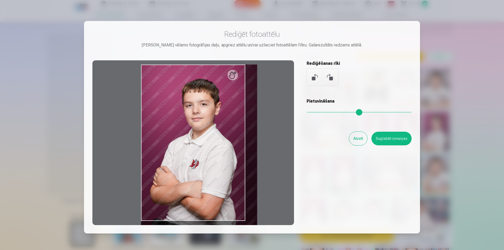
drag, startPoint x: 311, startPoint y: 110, endPoint x: 348, endPoint y: 140, distance: 47.3
click at [348, 113] on input "range" at bounding box center [359, 112] width 105 height 1
type input "****"
click at [359, 139] on button "Atcelt" at bounding box center [358, 139] width 18 height 14
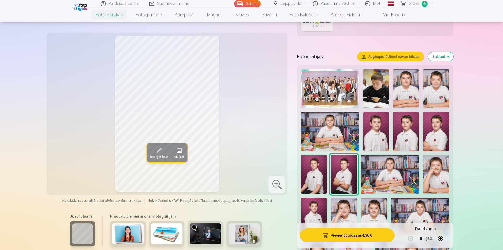
click at [377, 135] on img at bounding box center [376, 131] width 26 height 39
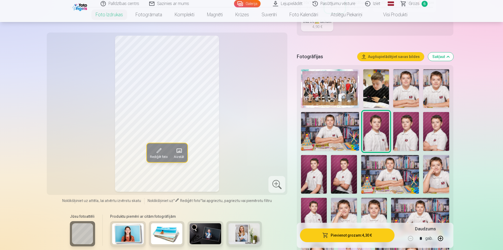
click at [411, 139] on img at bounding box center [406, 131] width 26 height 39
click at [434, 135] on img at bounding box center [436, 131] width 26 height 39
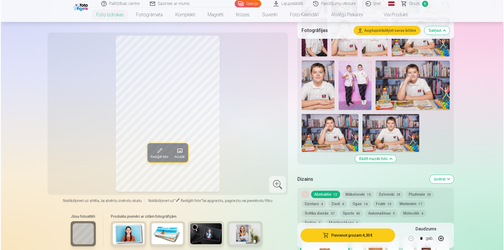
scroll to position [341, 0]
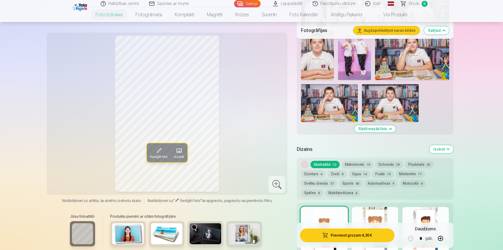
click at [344, 237] on button "Pievienot grozam : 4,30 €" at bounding box center [347, 236] width 94 height 14
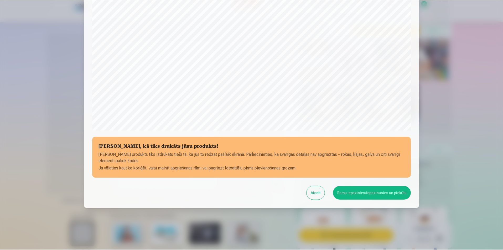
scroll to position [128, 0]
click at [368, 191] on button "Esmu iepazinies/iepazinusies un piekrītu" at bounding box center [373, 193] width 78 height 14
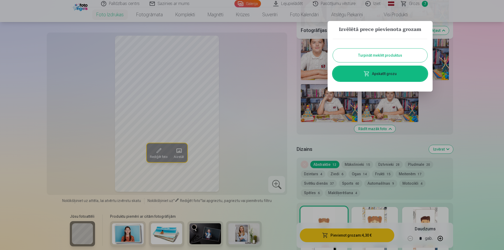
click at [392, 74] on link "Apskatīt grozu" at bounding box center [380, 73] width 95 height 15
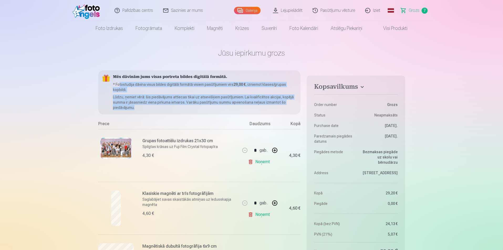
drag, startPoint x: 120, startPoint y: 83, endPoint x: 276, endPoint y: 109, distance: 158.6
click at [276, 109] on div "Mēs dāvinām jums visas portreta bildes digitālā formātā. * Fotostudija dāvina v…" at bounding box center [199, 92] width 202 height 44
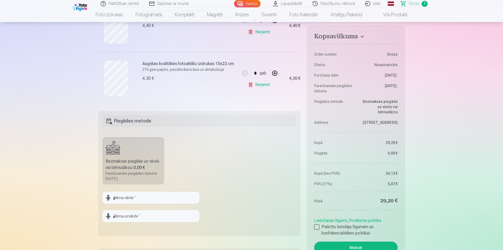
scroll to position [473, 0]
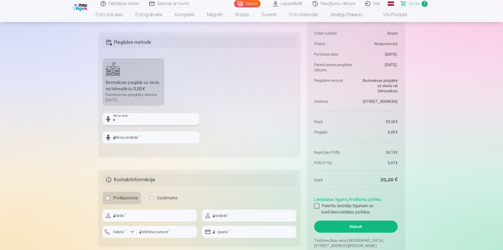
click at [128, 120] on input "text" at bounding box center [150, 119] width 97 height 12
type input "******"
click at [122, 138] on input "text" at bounding box center [150, 138] width 97 height 12
type input "**********"
drag, startPoint x: 317, startPoint y: 206, endPoint x: 342, endPoint y: 217, distance: 28.1
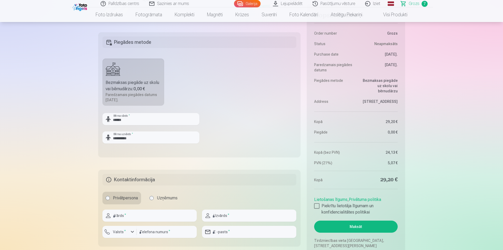
click at [317, 206] on div at bounding box center [316, 206] width 5 height 5
click at [145, 214] on input "text" at bounding box center [149, 216] width 94 height 12
type input "****"
type input "*********"
type input "********"
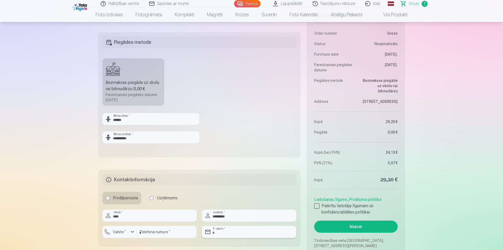
type input "**********"
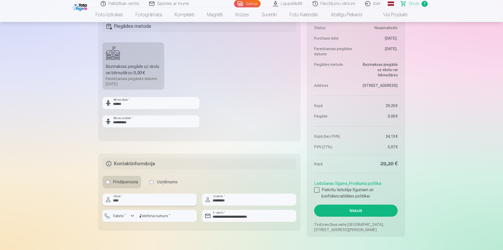
scroll to position [525, 0]
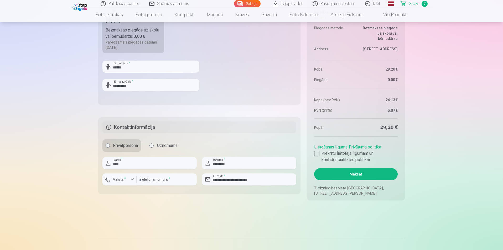
click at [356, 174] on button "Maksāt" at bounding box center [355, 174] width 83 height 12
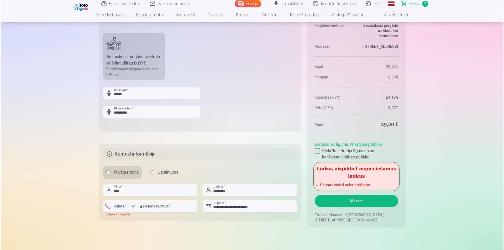
scroll to position [499, 0]
click at [244, 118] on fieldset "**********" at bounding box center [199, 68] width 202 height 125
click at [296, 218] on fieldset "**********" at bounding box center [199, 182] width 202 height 77
click at [334, 150] on label "Piekrītu lietotāja līgumam un konfidencialitātes politikai" at bounding box center [355, 153] width 83 height 13
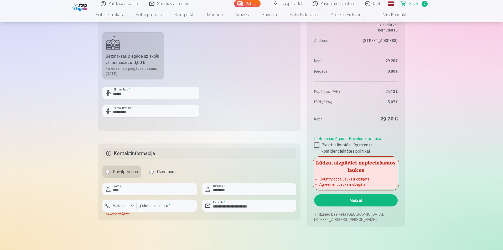
click at [318, 145] on div at bounding box center [316, 145] width 5 height 5
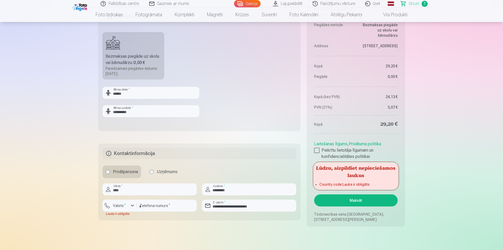
click at [129, 205] on button "Valsts *" at bounding box center [119, 206] width 34 height 12
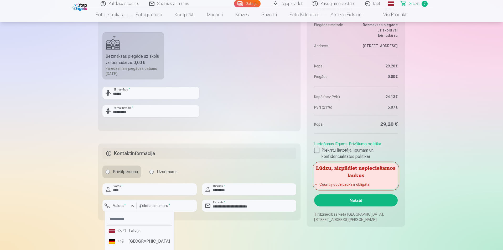
click at [134, 230] on li "+371 Latvija" at bounding box center [139, 231] width 65 height 11
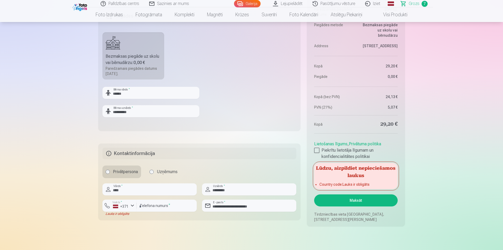
click at [363, 201] on button "Maksāt" at bounding box center [355, 201] width 83 height 12
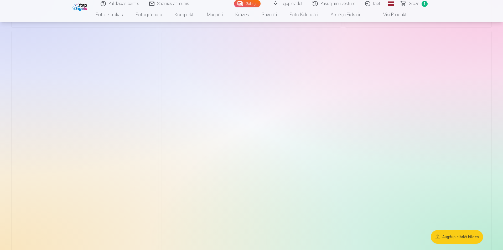
scroll to position [1654, 0]
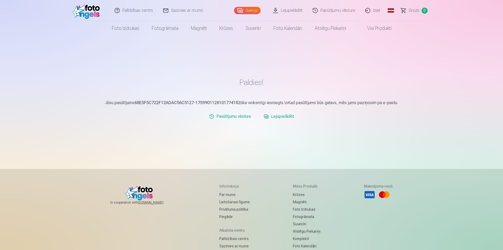
click at [279, 116] on link "Lejupielādēt" at bounding box center [279, 116] width 34 height 11
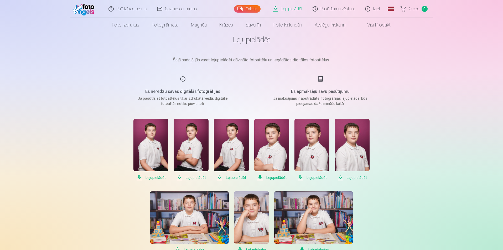
scroll to position [26, 0]
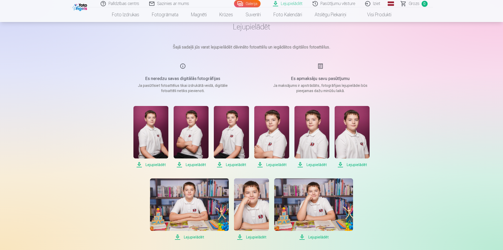
click at [157, 164] on span "Lejupielādēt" at bounding box center [150, 165] width 35 height 6
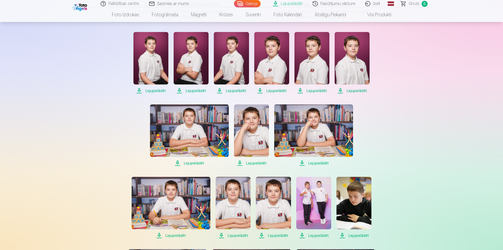
scroll to position [53, 0]
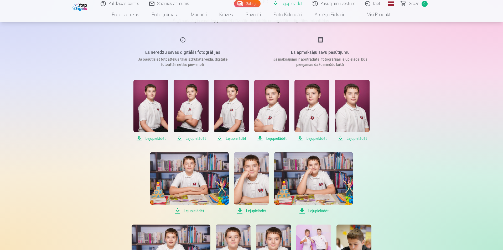
click at [198, 138] on span "Lejupielādēt" at bounding box center [191, 139] width 35 height 6
click at [235, 139] on span "Lejupielādēt" at bounding box center [231, 139] width 35 height 6
click at [279, 138] on span "Lejupielādēt" at bounding box center [271, 139] width 35 height 6
click at [315, 138] on span "Lejupielādēt" at bounding box center [311, 139] width 35 height 6
click at [352, 138] on span "Lejupielādēt" at bounding box center [352, 139] width 35 height 6
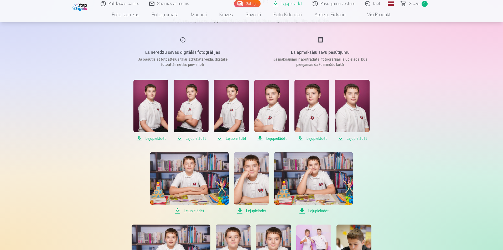
click at [191, 211] on span "Lejupielādēt" at bounding box center [189, 211] width 79 height 6
click at [256, 210] on span "Lejupielādēt" at bounding box center [251, 211] width 35 height 6
click at [318, 211] on span "Lejupielādēt" at bounding box center [313, 211] width 79 height 6
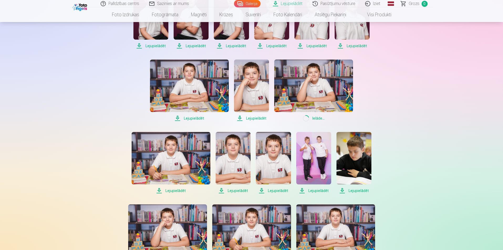
scroll to position [158, 0]
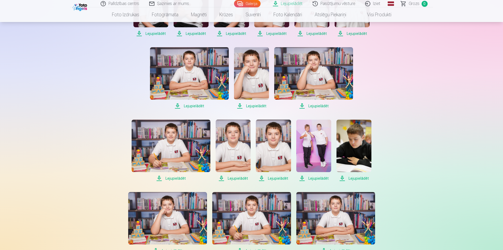
click at [358, 177] on span "Lejupielādēt" at bounding box center [353, 178] width 35 height 6
click at [320, 177] on span "Lejupielādēt" at bounding box center [313, 178] width 35 height 6
click at [275, 178] on span "Lejupielādēt" at bounding box center [273, 178] width 35 height 6
click at [238, 178] on span "Lejupielādēt" at bounding box center [233, 178] width 35 height 6
click at [172, 179] on span "Lejupielādēt" at bounding box center [171, 178] width 79 height 6
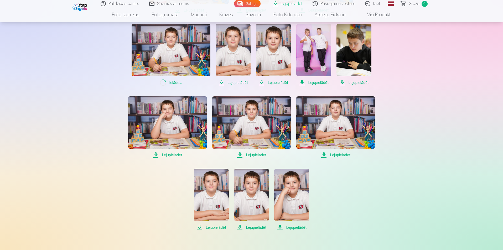
scroll to position [263, 0]
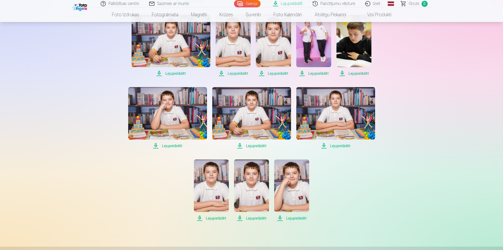
click at [173, 144] on span "Lejupielādēt" at bounding box center [167, 146] width 79 height 6
click at [254, 147] on span "Lejupielādēt" at bounding box center [251, 146] width 79 height 6
click at [342, 145] on span "Lejupielādēt" at bounding box center [335, 146] width 79 height 6
click at [297, 217] on span "Lejupielādēt" at bounding box center [291, 218] width 35 height 6
click at [251, 217] on span "Lejupielādēt" at bounding box center [251, 218] width 35 height 6
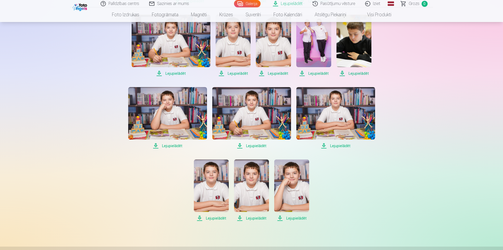
click at [213, 218] on span "Lejupielādēt" at bounding box center [211, 218] width 35 height 6
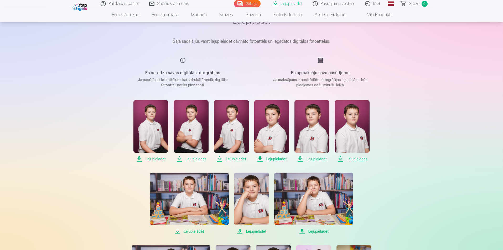
scroll to position [0, 0]
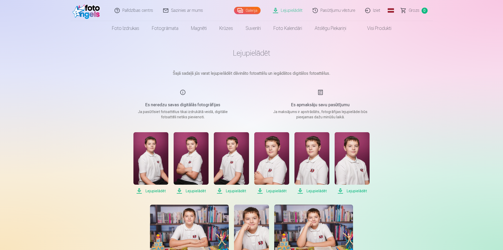
click at [254, 9] on link "Galerija" at bounding box center [247, 10] width 27 height 7
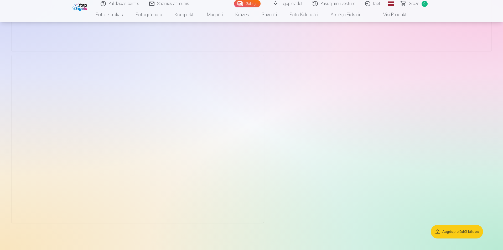
scroll to position [2337, 0]
